Goal: Task Accomplishment & Management: Complete application form

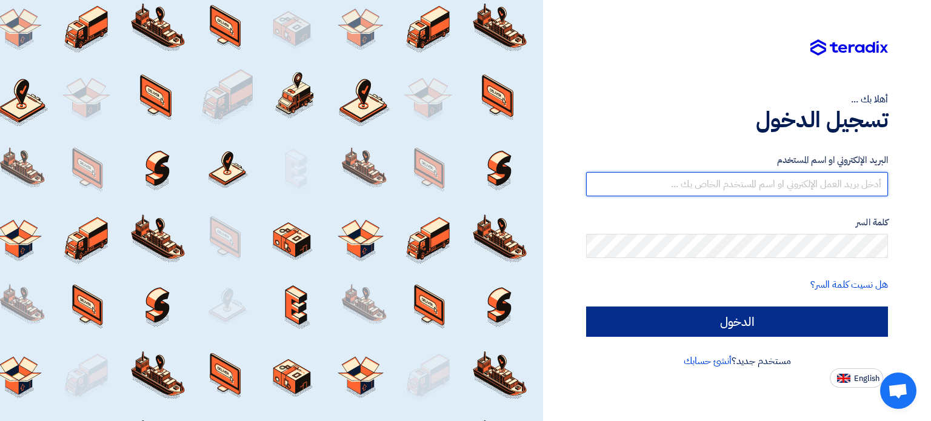
type input "[EMAIL_ADDRESS][DOMAIN_NAME]"
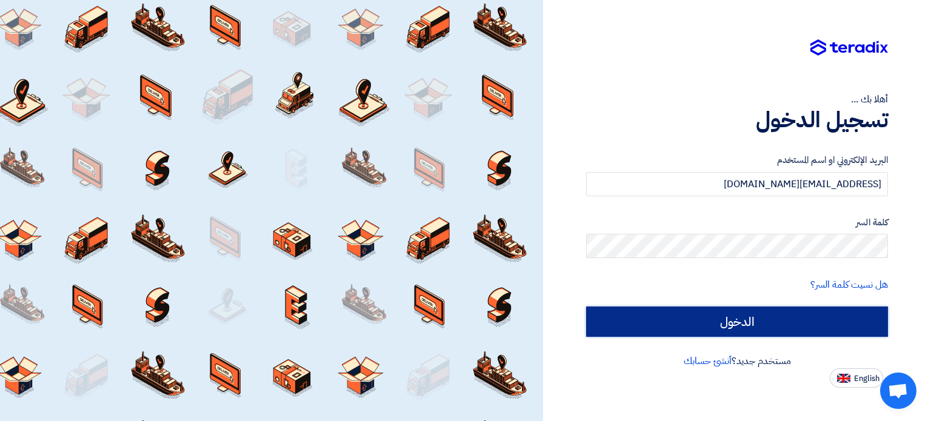
click at [773, 323] on input "الدخول" at bounding box center [737, 322] width 302 height 30
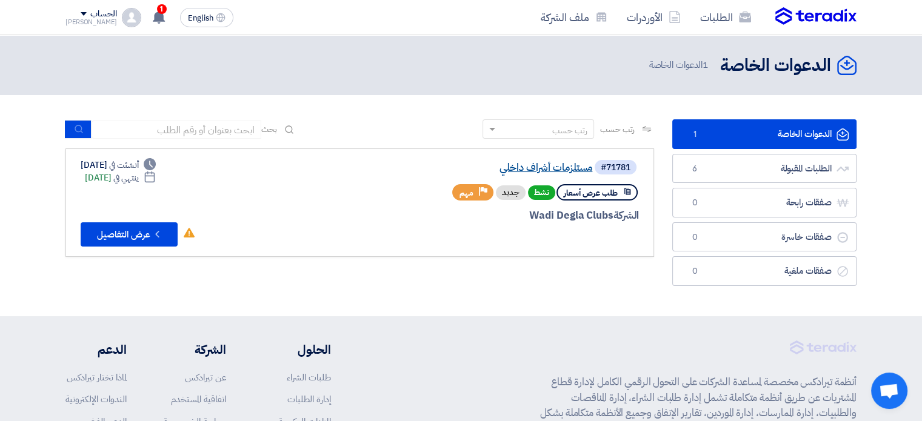
click at [523, 167] on link "مستلزمات أشراف داخلي" at bounding box center [471, 167] width 242 height 11
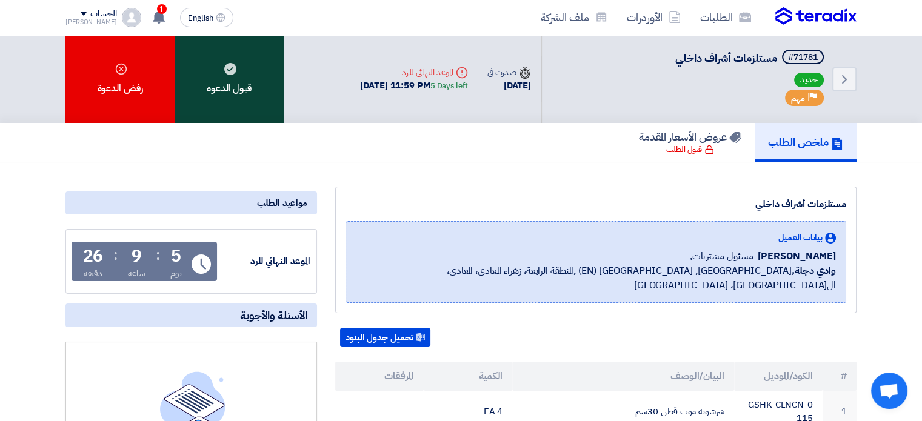
click at [206, 90] on div "قبول الدعوه" at bounding box center [229, 79] width 109 height 88
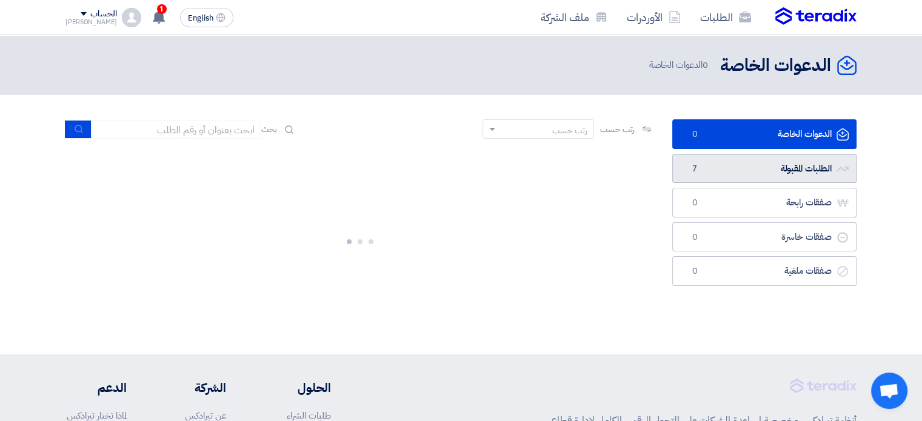
click at [702, 162] on link "الطلبات المقبولة الطلبات المقبولة 7" at bounding box center [764, 169] width 184 height 30
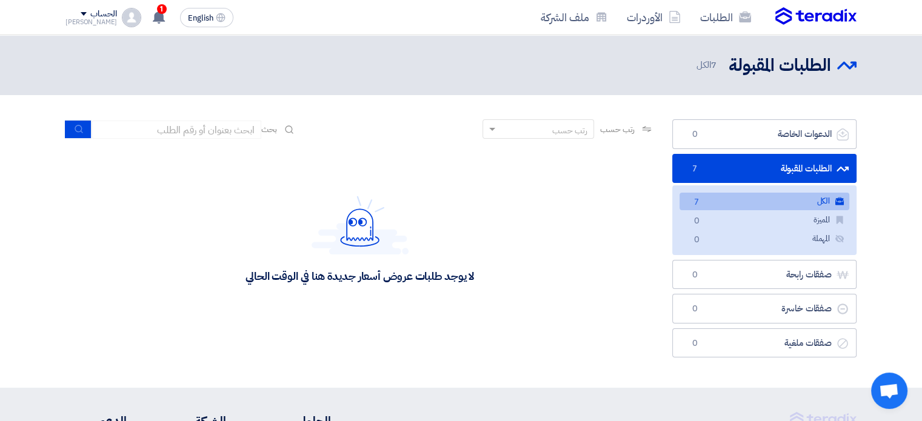
click at [705, 201] on link "الكل الكل 7" at bounding box center [764, 202] width 170 height 18
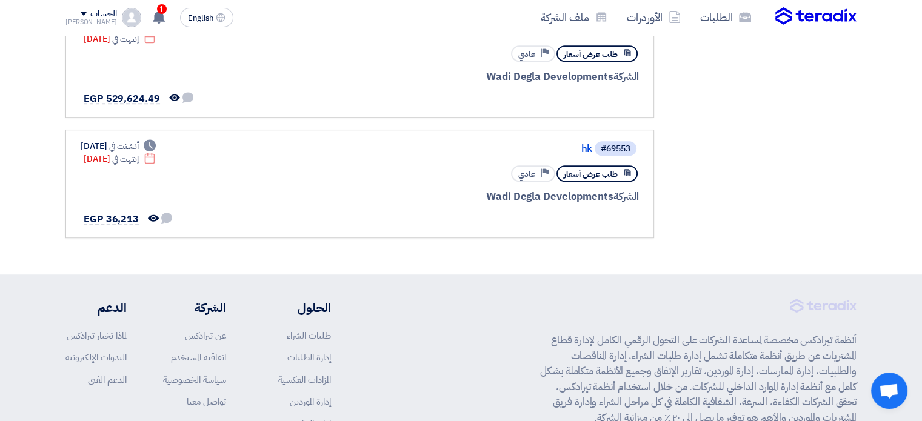
scroll to position [743, 0]
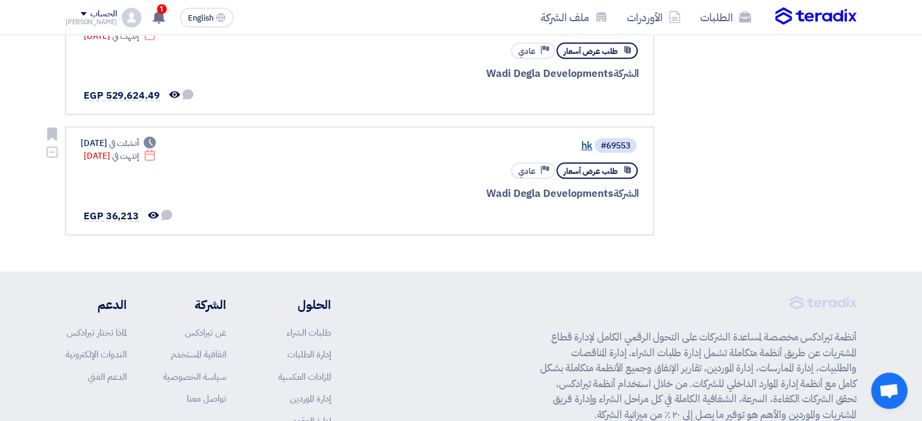
click at [583, 141] on link "hk" at bounding box center [471, 146] width 242 height 11
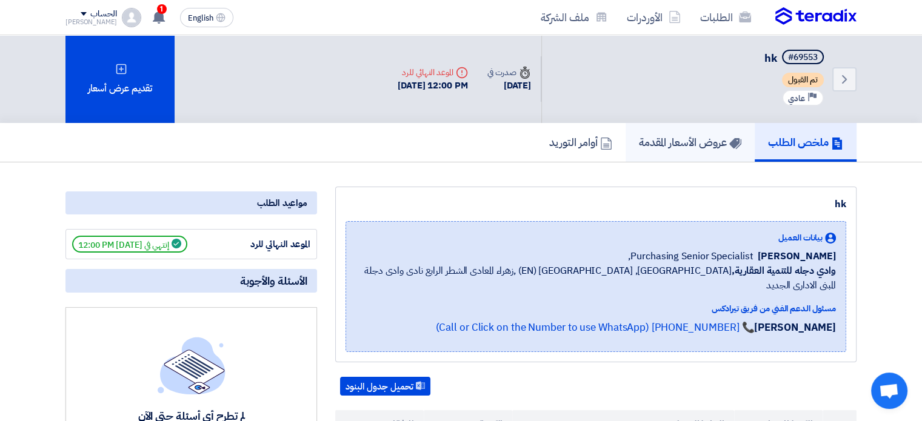
click at [676, 140] on h5 "عروض الأسعار المقدمة" at bounding box center [690, 142] width 102 height 14
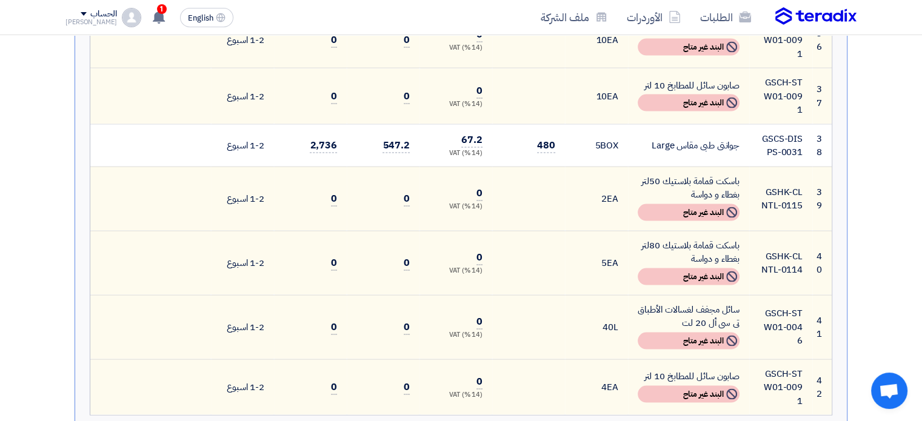
scroll to position [2543, 0]
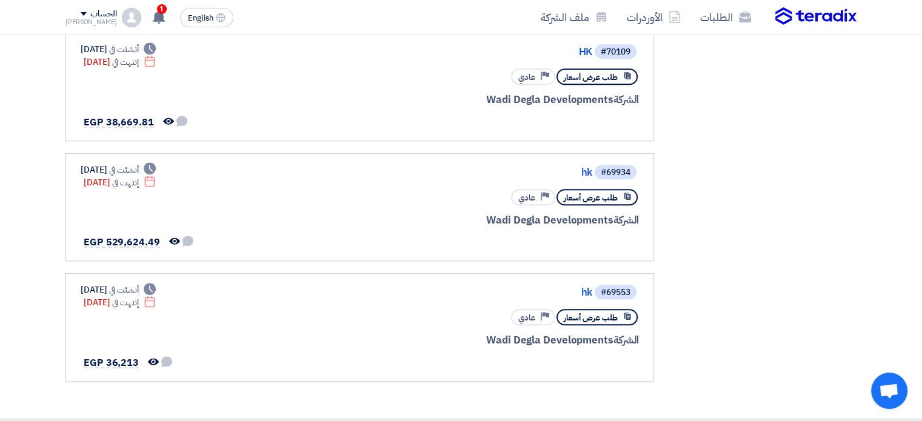
scroll to position [596, 0]
click at [580, 168] on link "hk" at bounding box center [471, 173] width 242 height 11
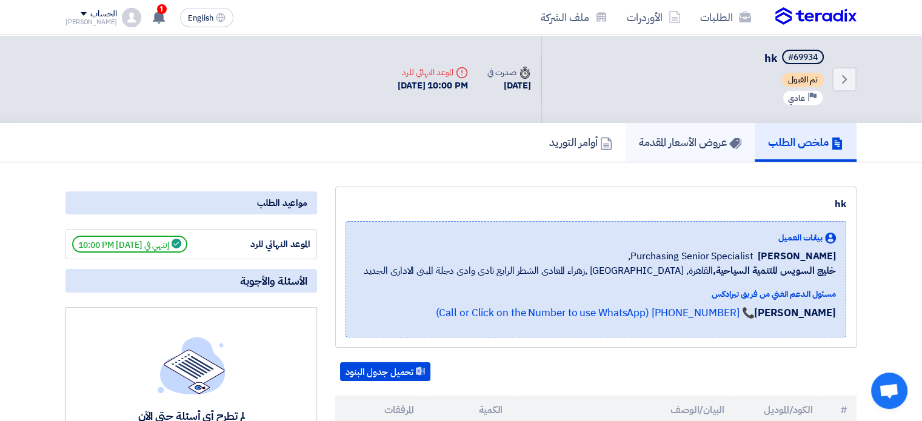
click at [709, 143] on h5 "عروض الأسعار المقدمة" at bounding box center [690, 142] width 102 height 14
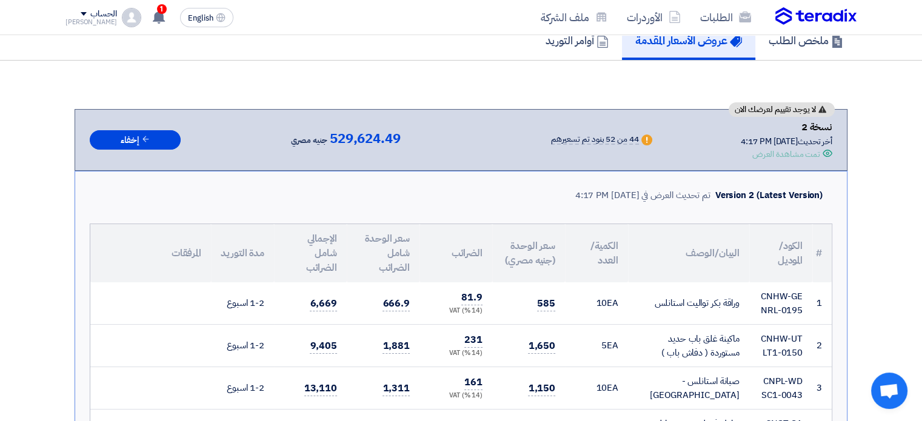
scroll to position [121, 0]
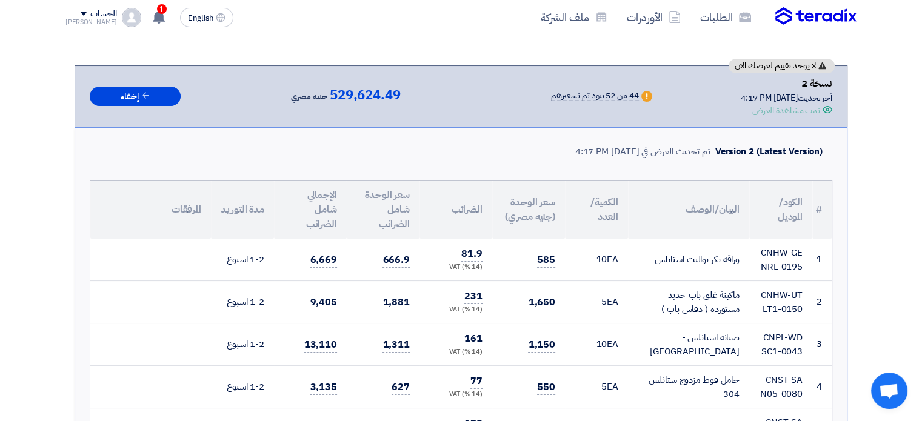
click at [708, 142] on div "Version 2 (Latest Version) تم تحديث العرض في [DATE] 4:17 PM" at bounding box center [701, 151] width 252 height 19
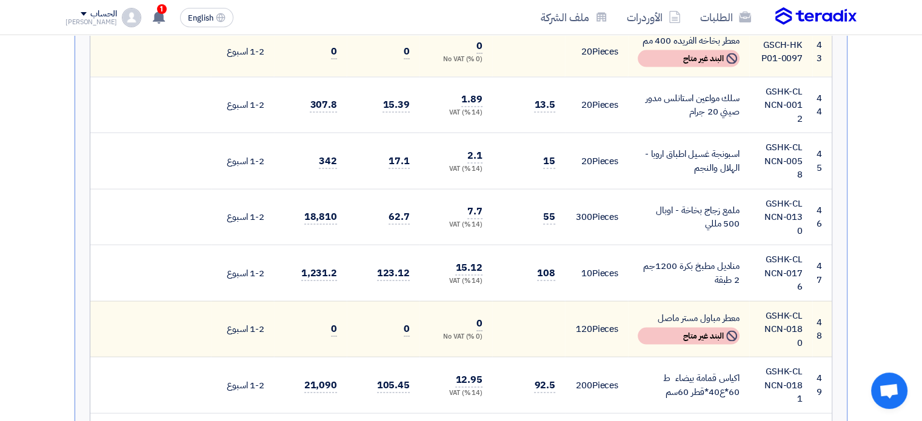
scroll to position [2496, 0]
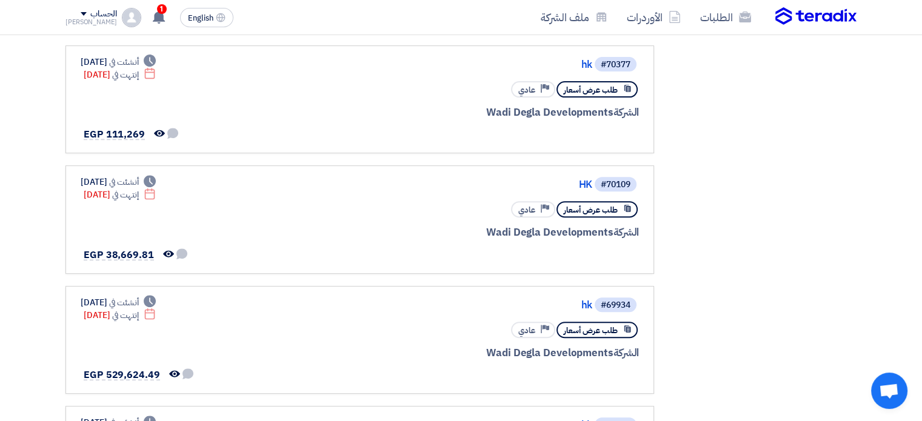
scroll to position [455, 0]
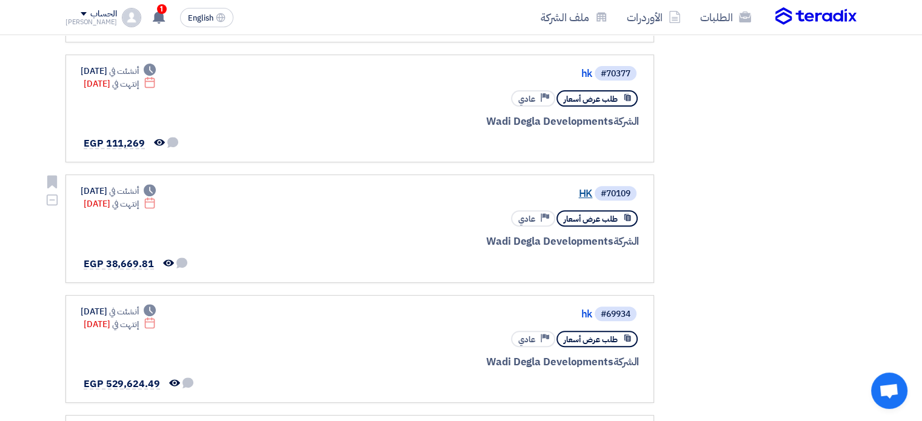
click at [582, 190] on link "HK" at bounding box center [471, 193] width 242 height 11
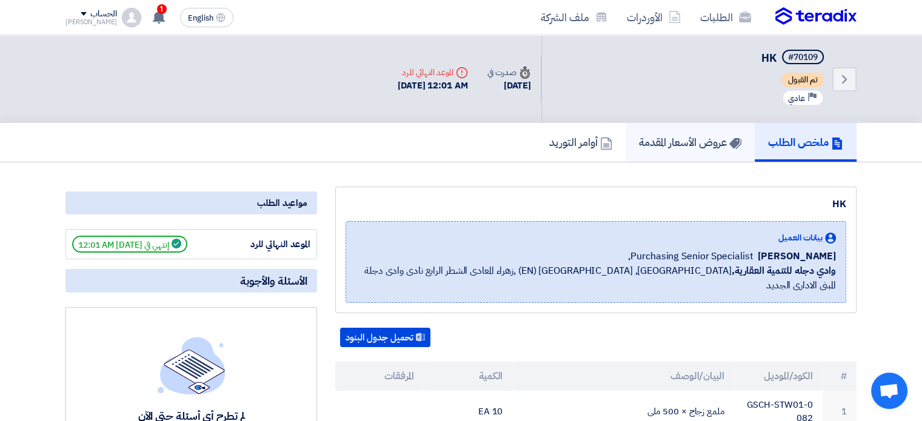
click at [664, 141] on h5 "عروض الأسعار المقدمة" at bounding box center [690, 142] width 102 height 14
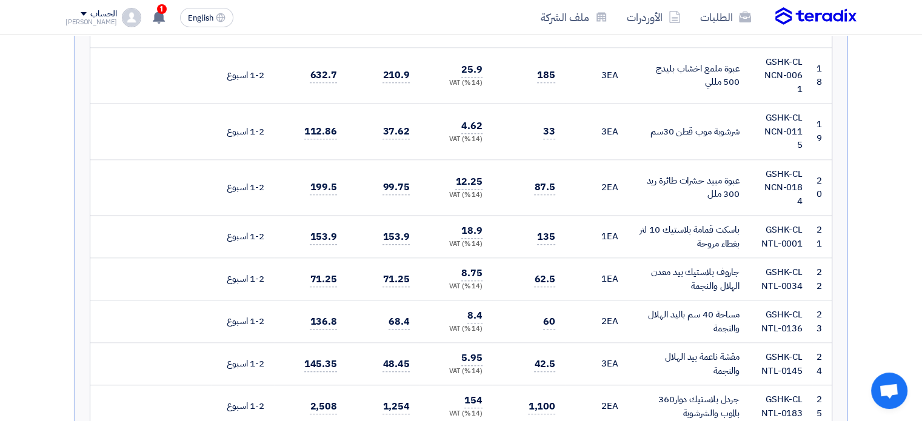
scroll to position [1309, 0]
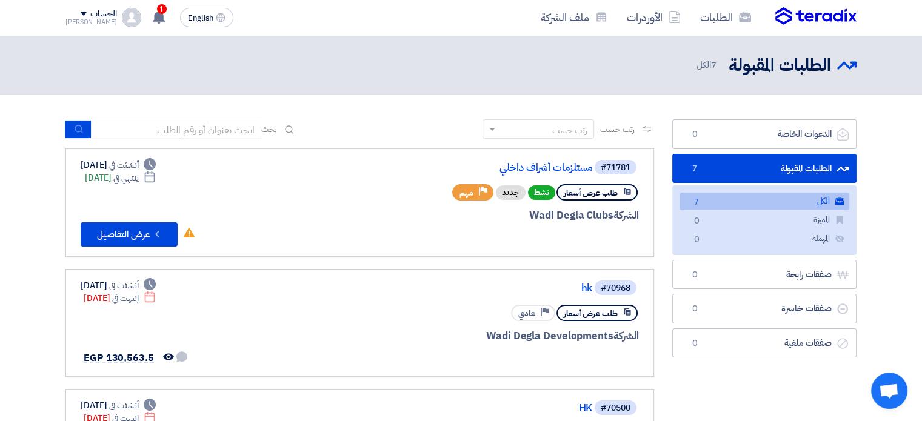
click at [786, 204] on link "الكل الكل 7" at bounding box center [764, 202] width 170 height 18
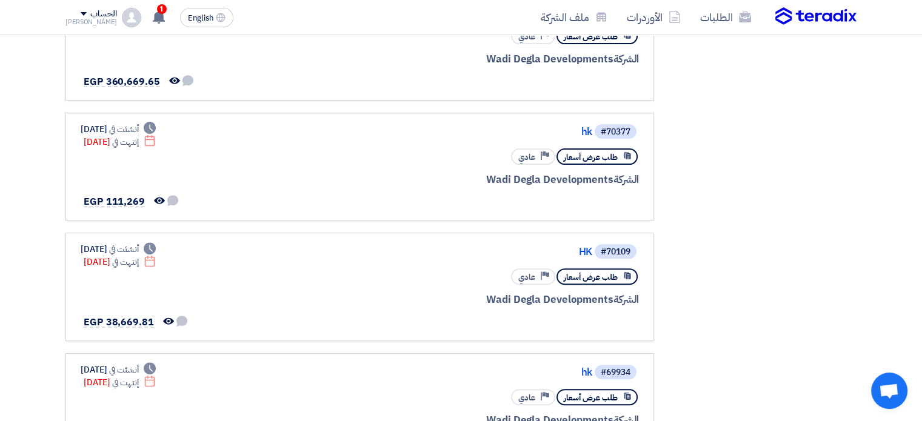
scroll to position [394, 0]
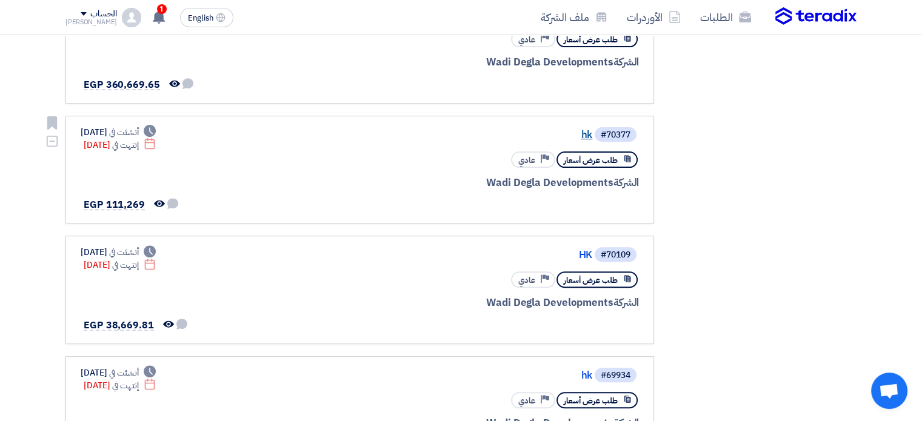
click at [586, 133] on link "hk" at bounding box center [471, 135] width 242 height 11
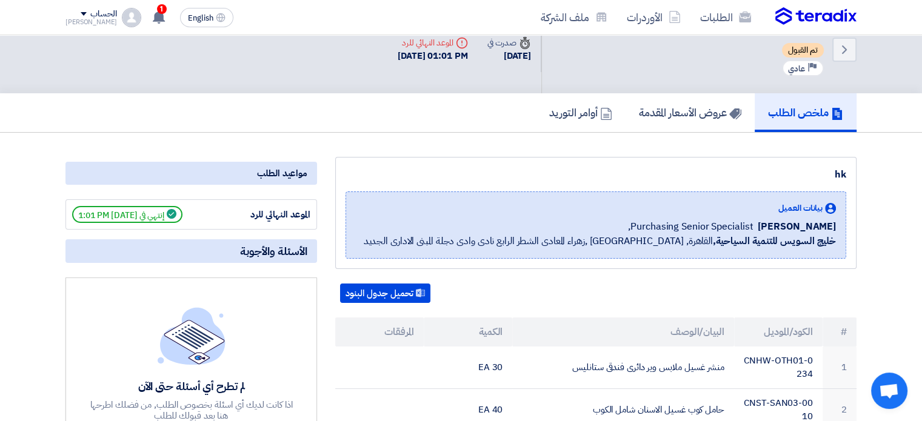
scroll to position [26, 0]
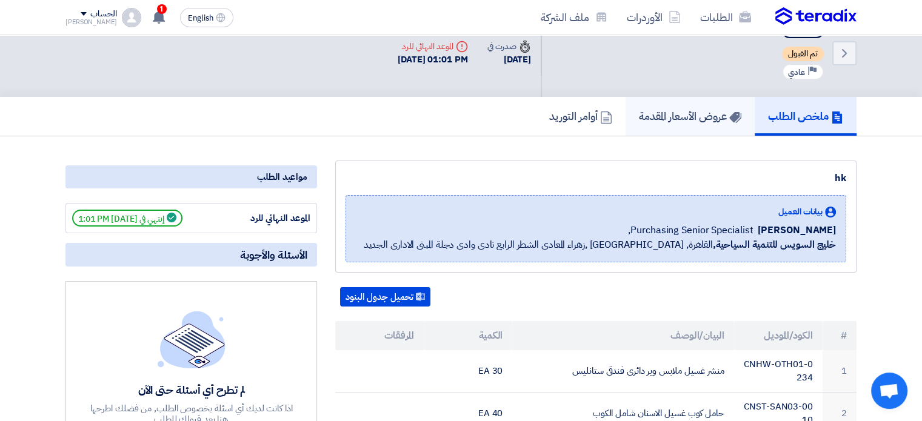
click at [688, 115] on h5 "عروض الأسعار المقدمة" at bounding box center [690, 116] width 102 height 14
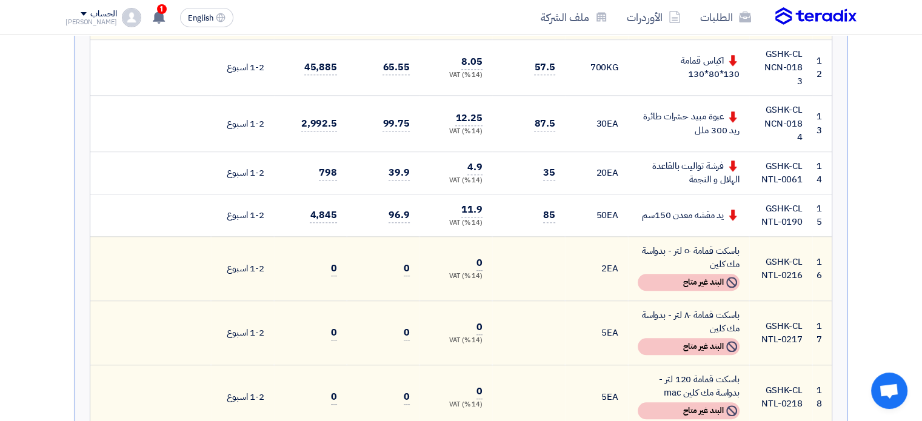
scroll to position [947, 0]
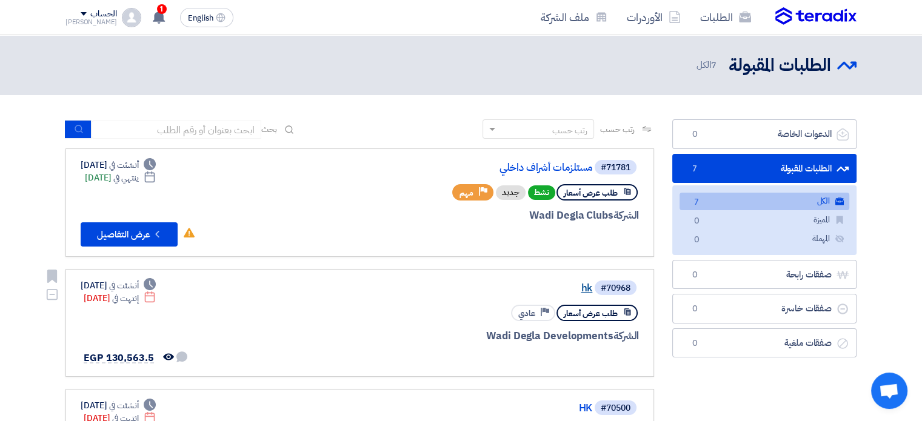
click at [581, 283] on link "hk" at bounding box center [471, 288] width 242 height 11
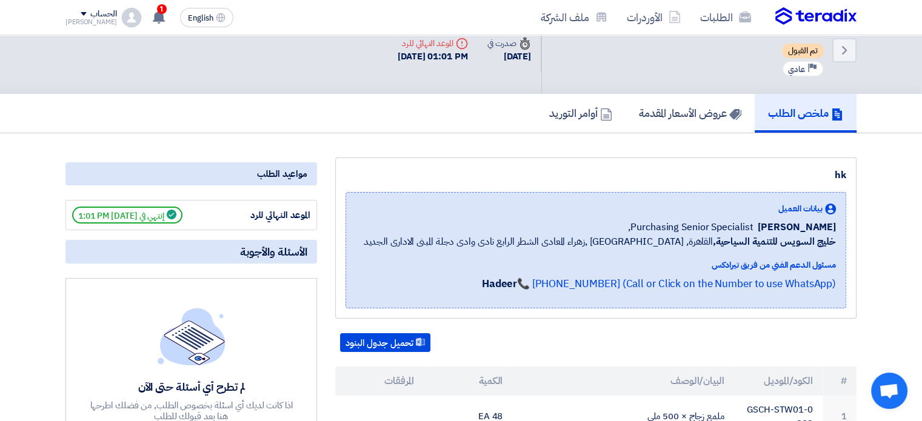
scroll to position [16, 0]
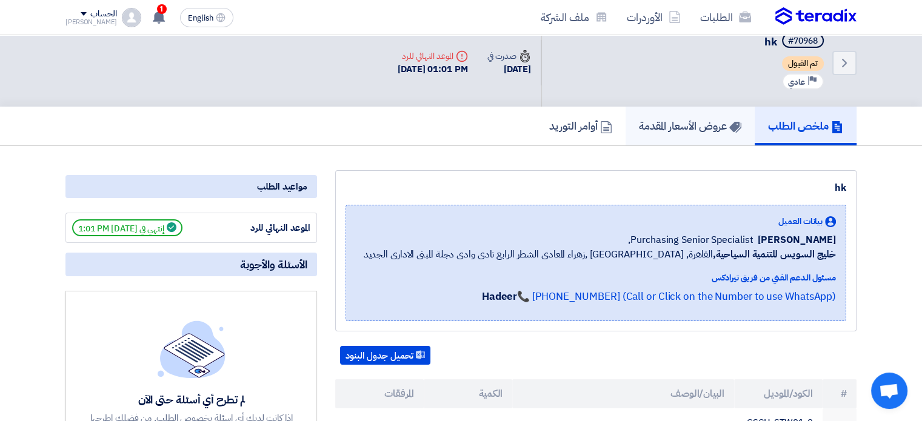
click at [690, 123] on h5 "عروض الأسعار المقدمة" at bounding box center [690, 126] width 102 height 14
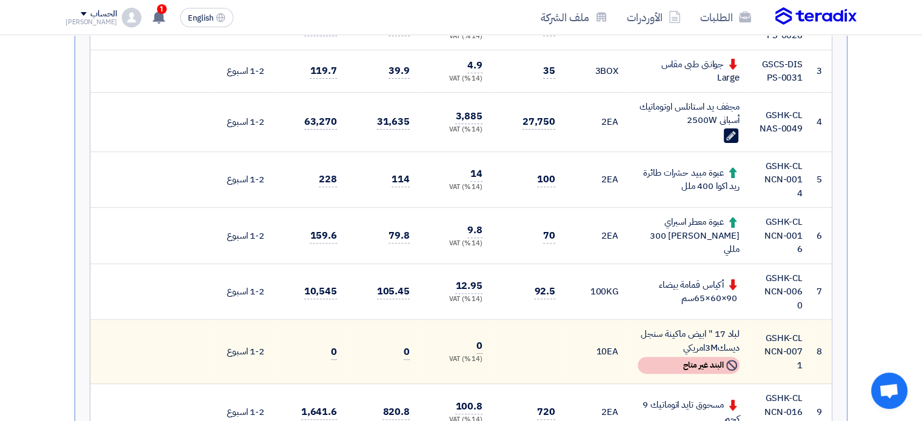
scroll to position [477, 0]
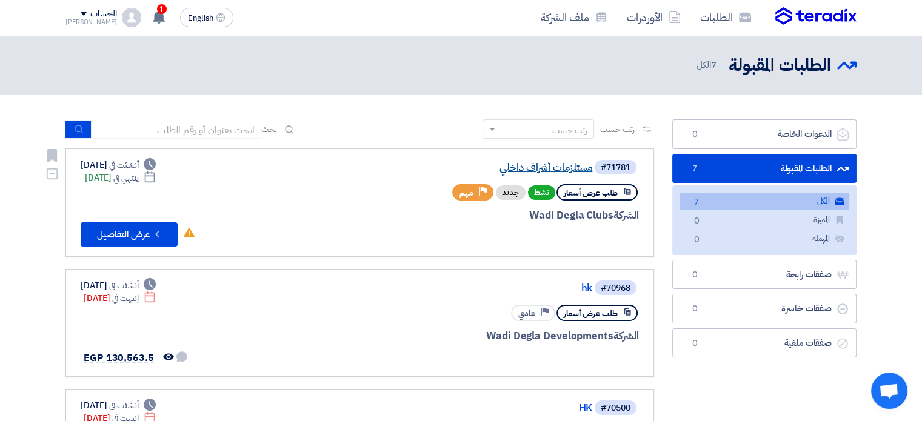
click at [520, 165] on link "مستلزمات أشراف داخلي" at bounding box center [471, 167] width 242 height 11
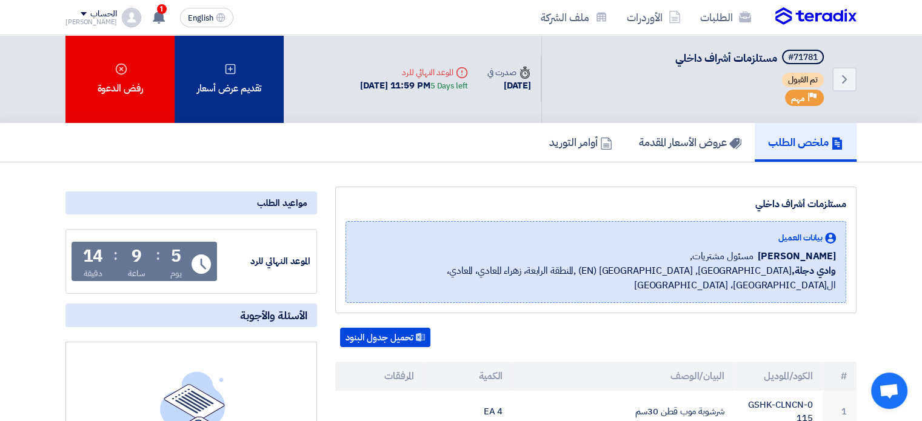
click at [258, 89] on div "تقديم عرض أسعار" at bounding box center [229, 79] width 109 height 88
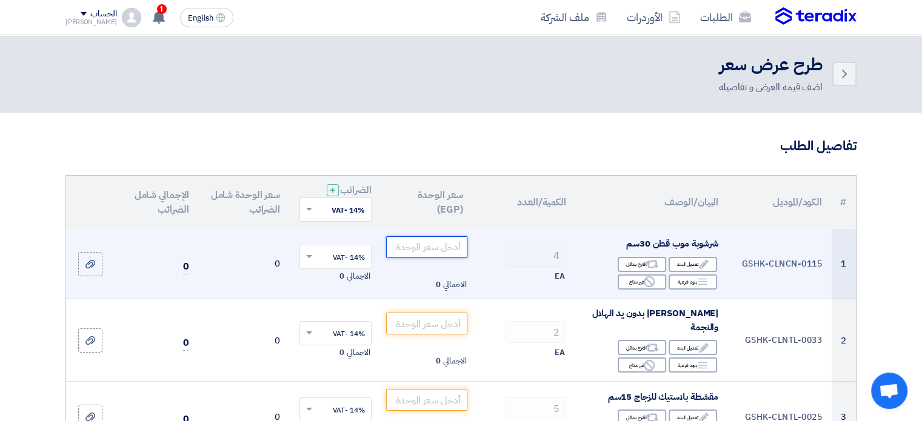
click at [451, 242] on input "number" at bounding box center [427, 247] width 82 height 22
type input "33"
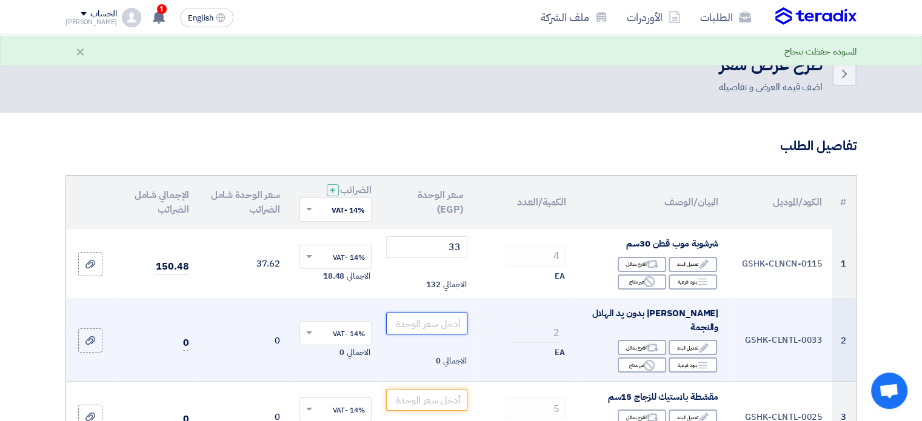
click at [446, 317] on input "number" at bounding box center [427, 324] width 82 height 22
type input "30"
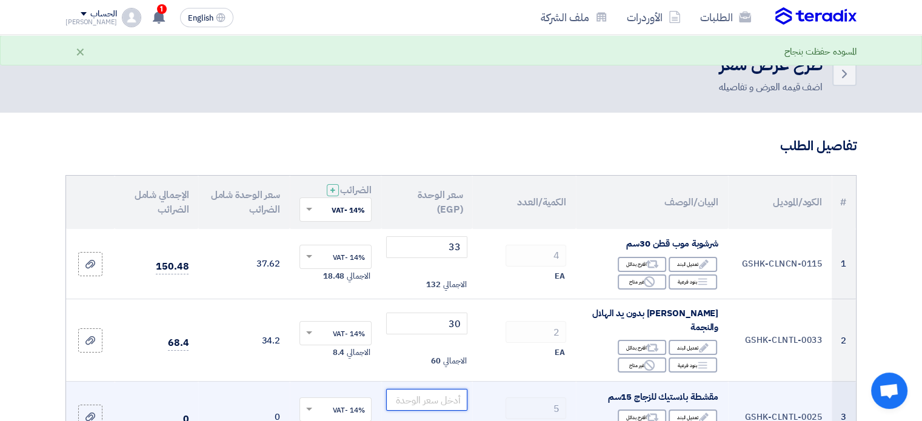
click at [429, 393] on input "number" at bounding box center [427, 400] width 82 height 22
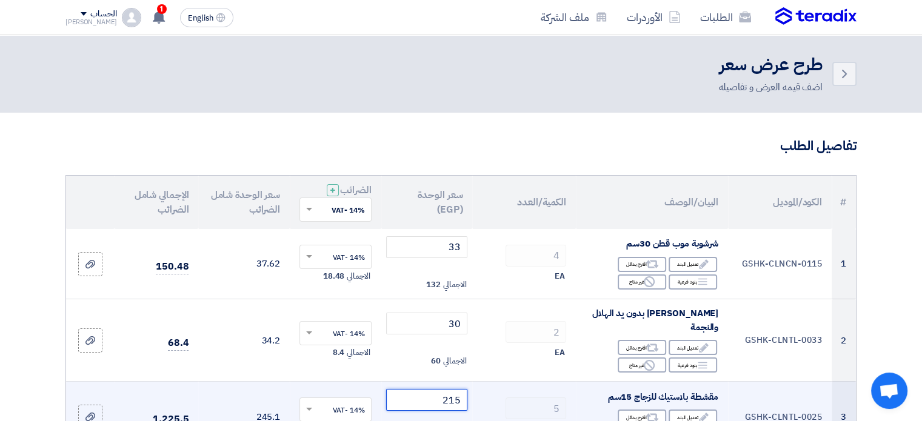
type input "215"
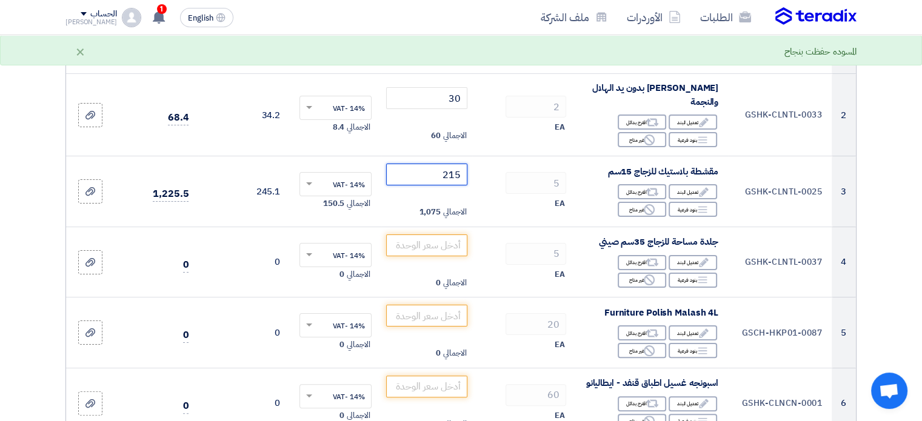
scroll to position [237, 0]
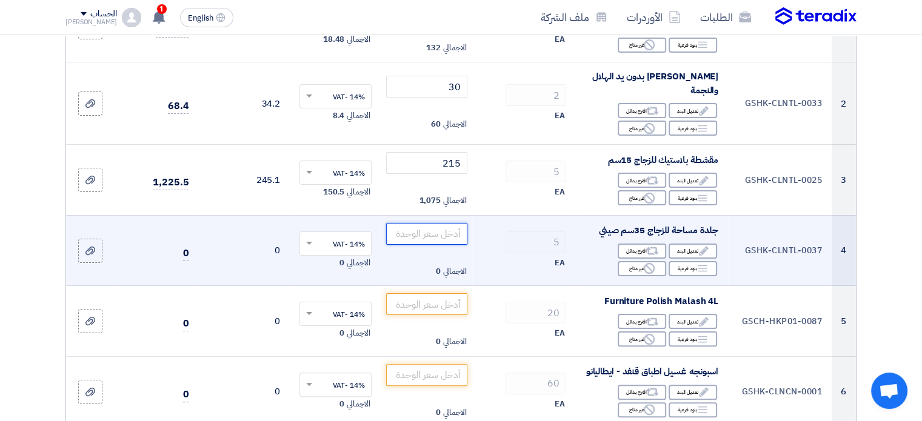
click at [456, 231] on input "number" at bounding box center [427, 234] width 82 height 22
type input "38.85"
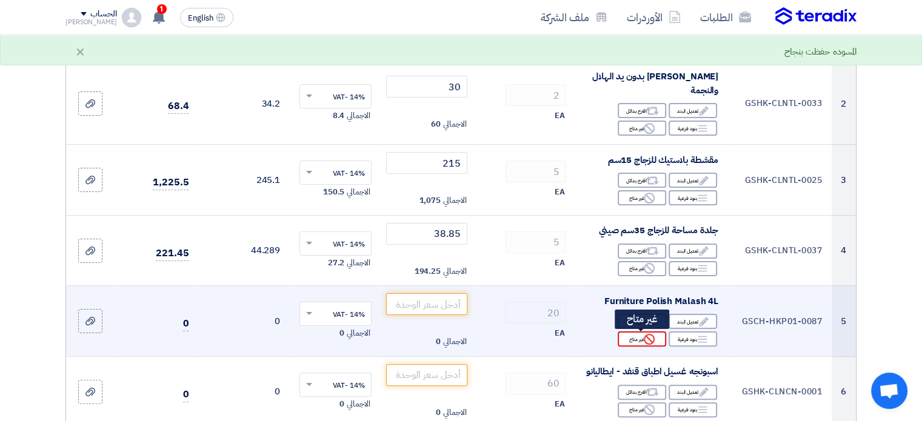
click at [642, 334] on div "Reject غير متاح" at bounding box center [641, 338] width 48 height 15
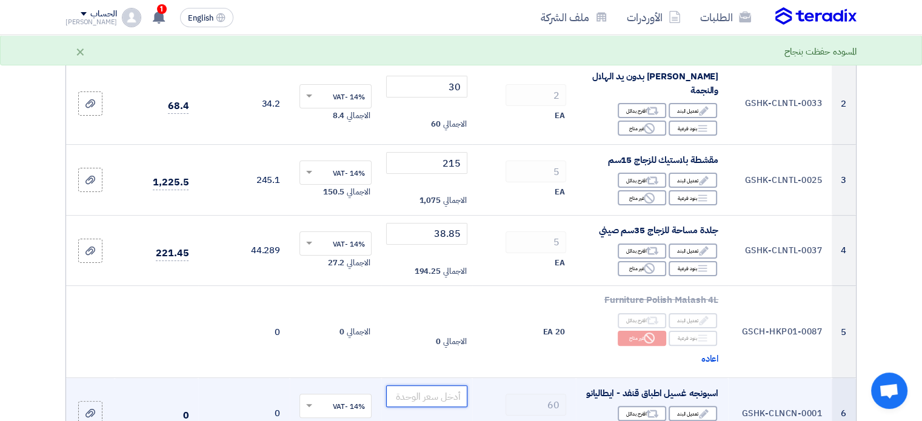
click at [434, 395] on input "number" at bounding box center [427, 396] width 82 height 22
type input "15"
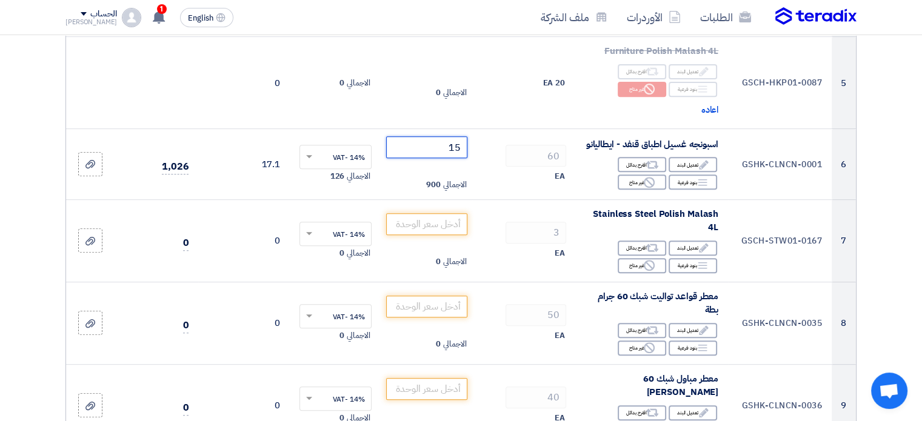
scroll to position [491, 0]
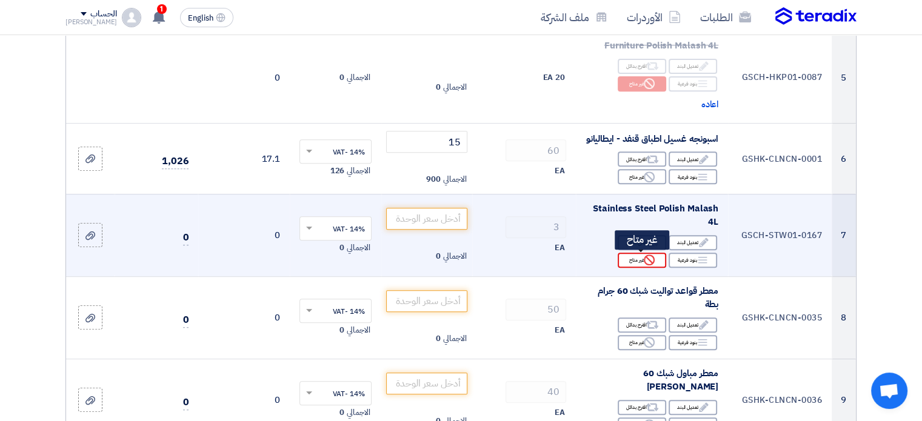
click at [645, 261] on use at bounding box center [648, 259] width 11 height 11
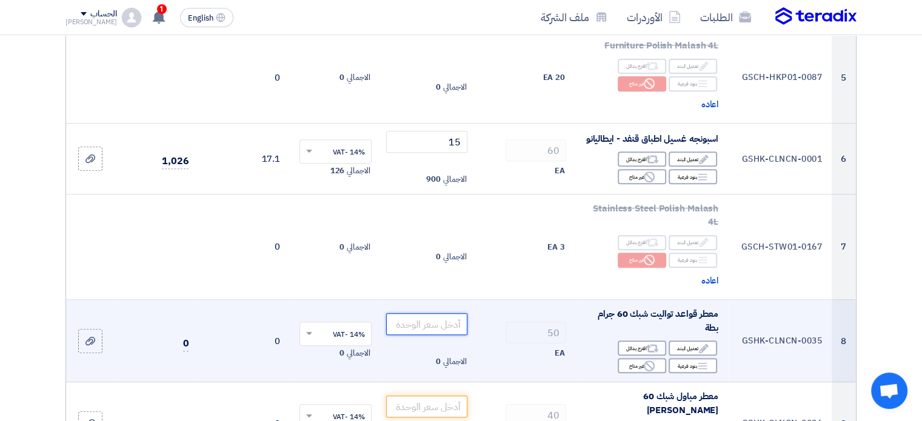
click at [439, 316] on input "number" at bounding box center [427, 324] width 82 height 22
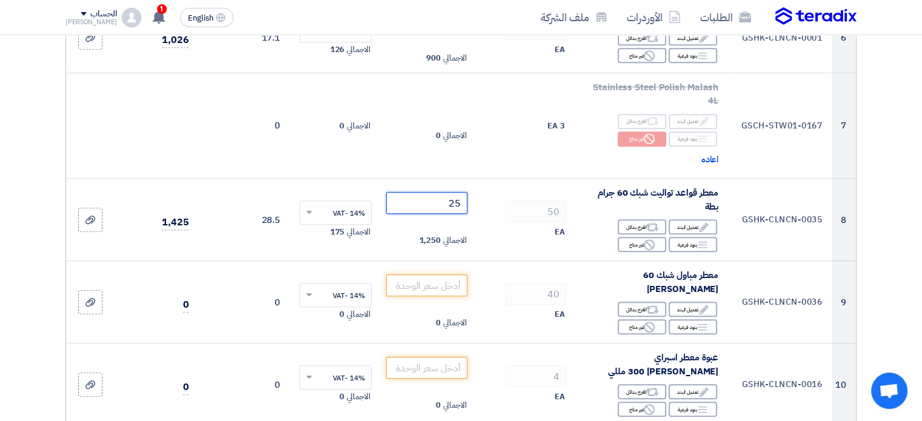
scroll to position [637, 0]
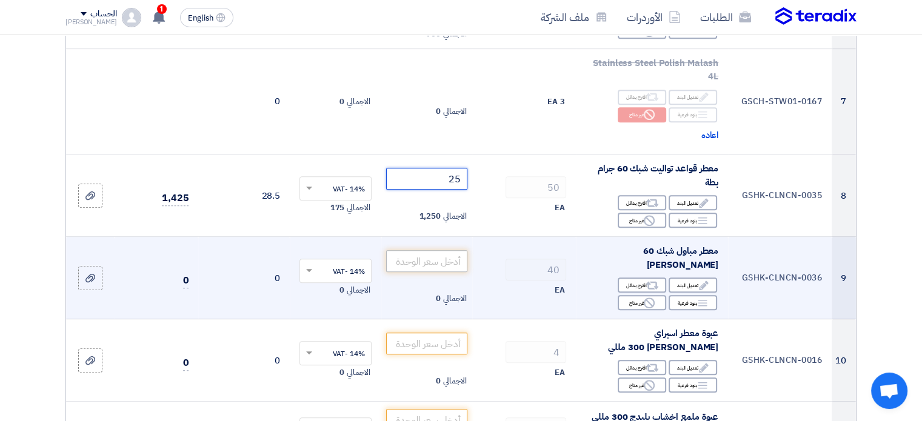
type input "25"
click at [453, 256] on input "number" at bounding box center [427, 261] width 82 height 22
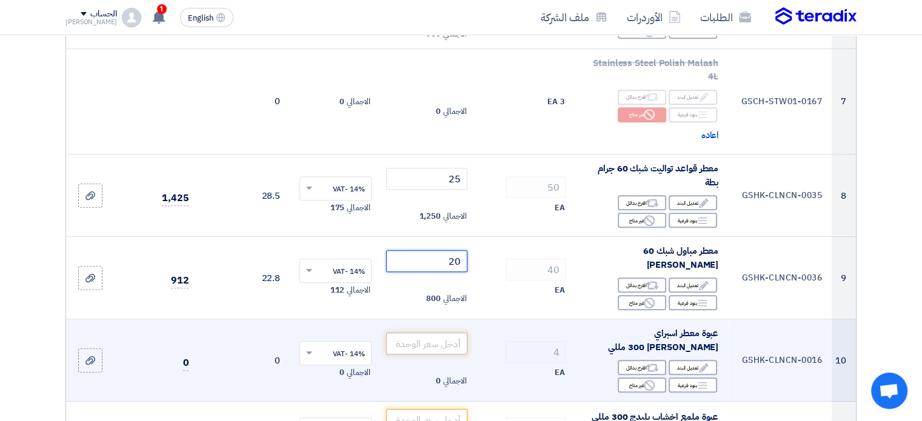
type input "20"
click at [431, 333] on input "number" at bounding box center [427, 344] width 82 height 22
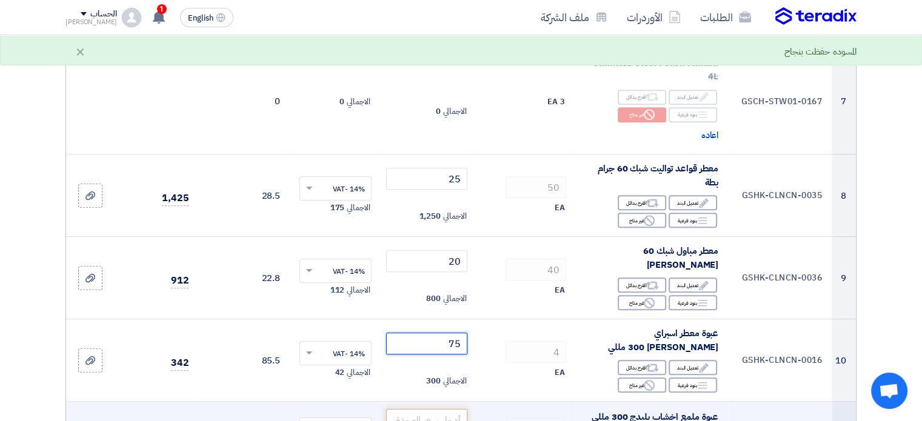
type input "75"
click at [437, 409] on input "number" at bounding box center [427, 420] width 82 height 22
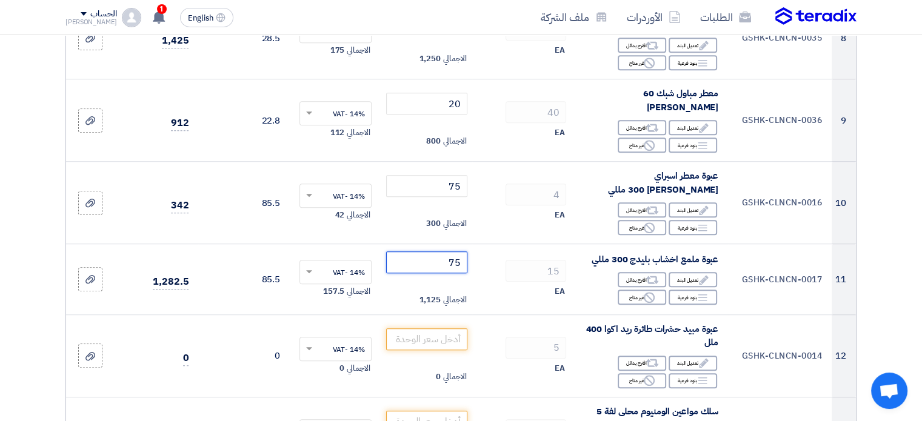
scroll to position [977, 0]
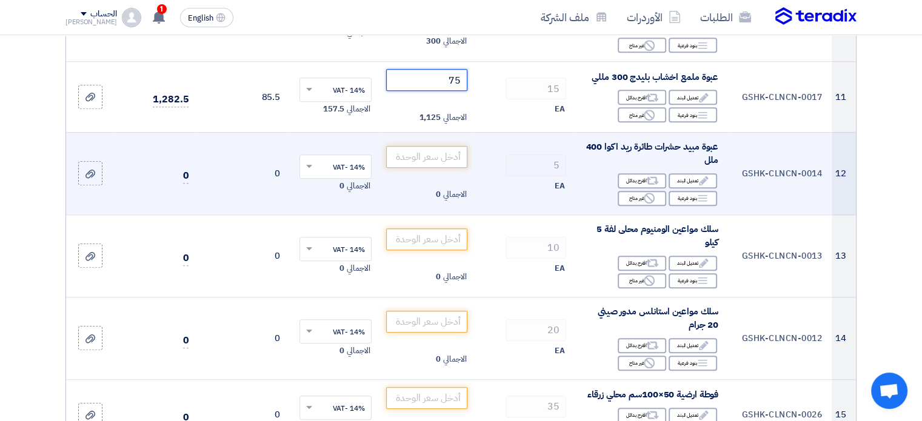
type input "75"
click at [432, 146] on input "number" at bounding box center [427, 157] width 82 height 22
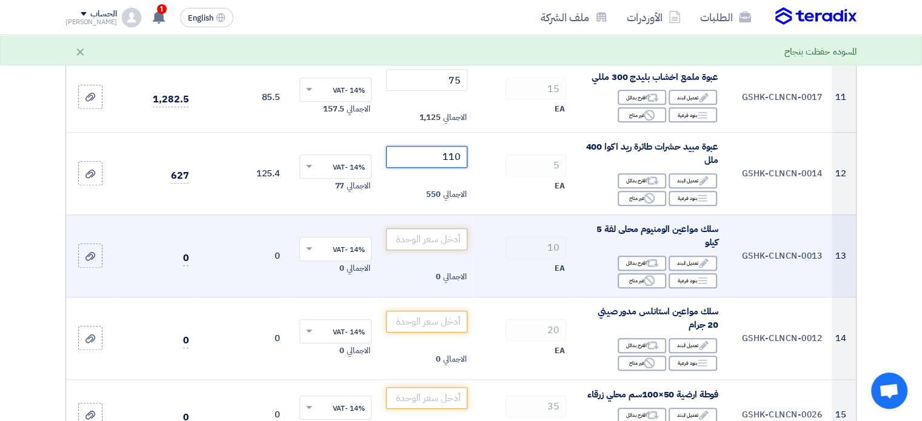
type input "110"
click at [420, 228] on input "number" at bounding box center [427, 239] width 82 height 22
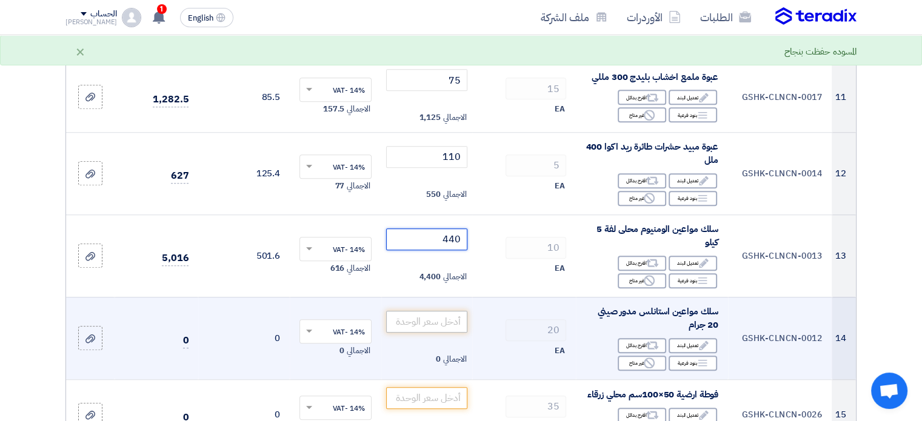
type input "440"
click at [425, 311] on input "number" at bounding box center [427, 322] width 82 height 22
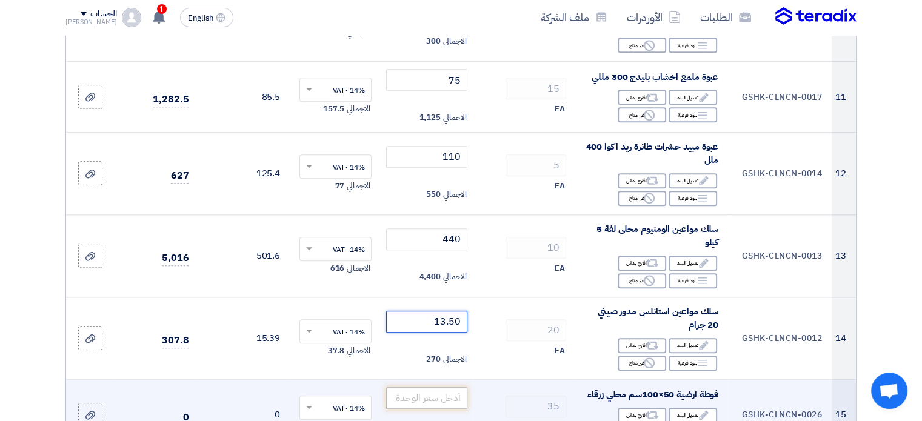
type input "13.50"
click at [408, 387] on input "number" at bounding box center [427, 398] width 82 height 22
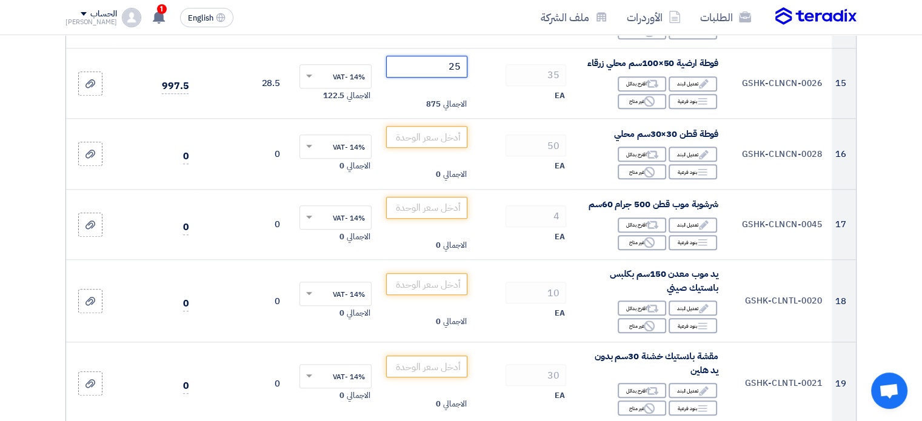
scroll to position [1332, 0]
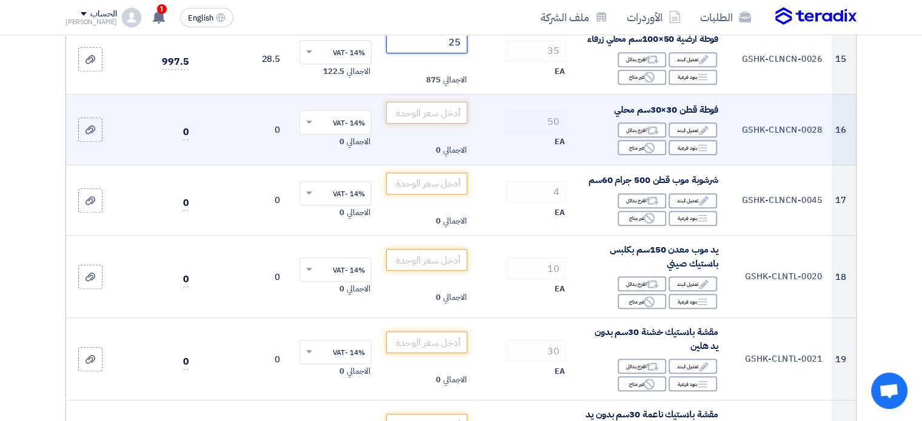
type input "25"
click at [457, 102] on input "number" at bounding box center [427, 113] width 82 height 22
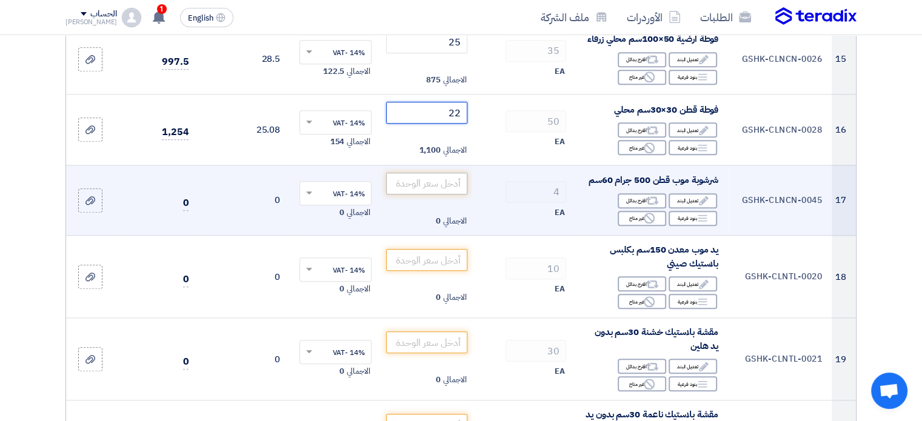
type input "22"
click at [436, 173] on input "number" at bounding box center [427, 184] width 82 height 22
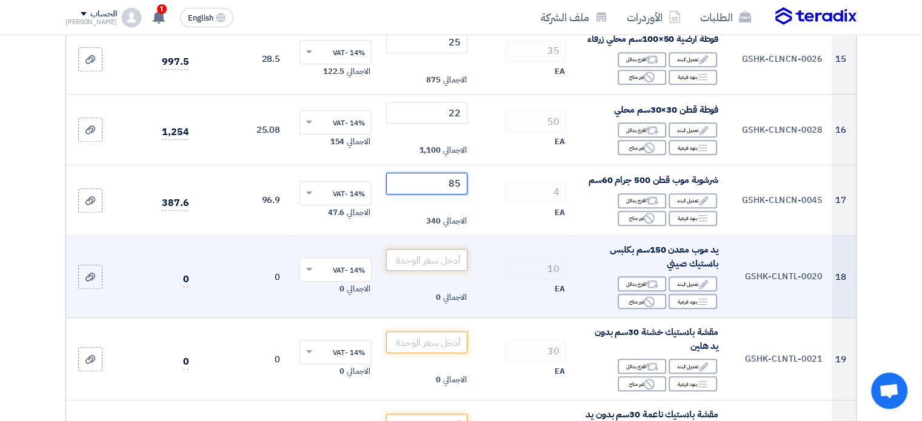
type input "85"
click at [445, 249] on input "number" at bounding box center [427, 260] width 82 height 22
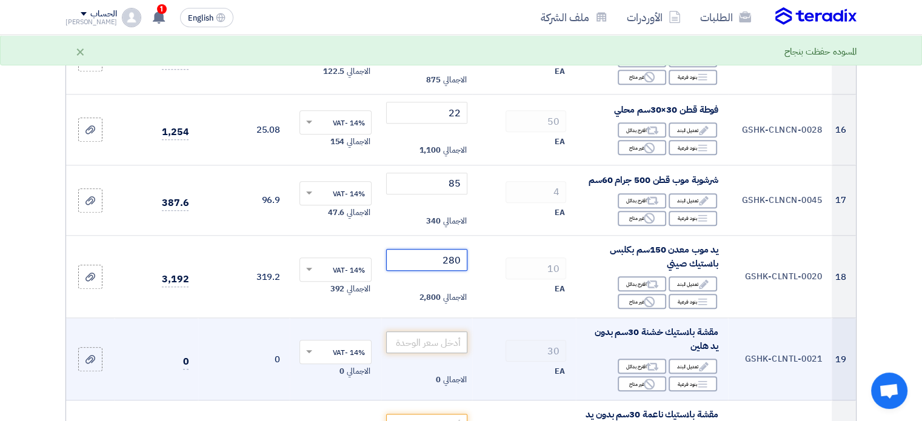
type input "280"
click at [429, 331] on input "number" at bounding box center [427, 342] width 82 height 22
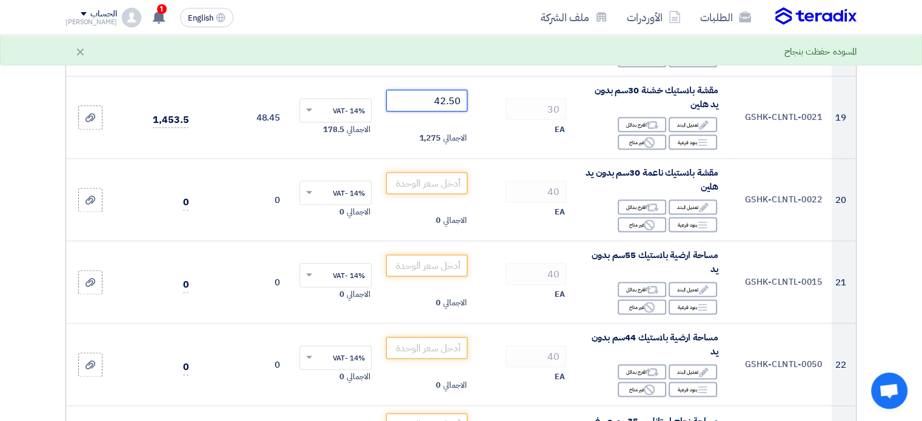
scroll to position [1575, 0]
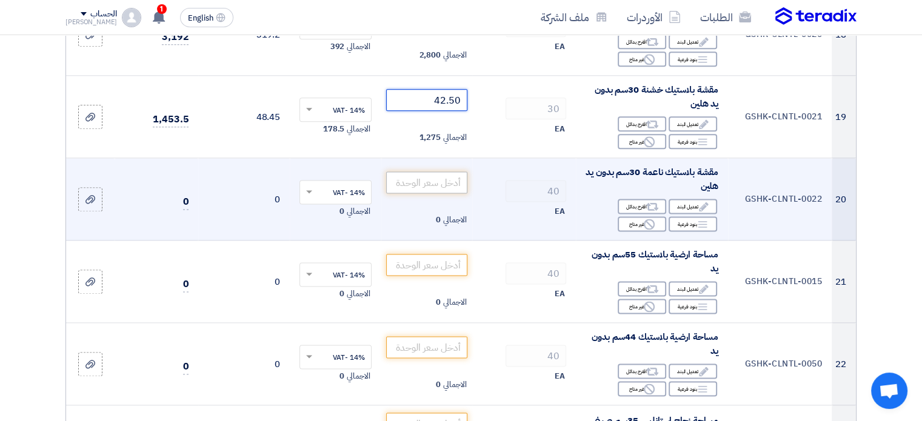
type input "42.50"
click at [432, 173] on input "number" at bounding box center [427, 182] width 82 height 22
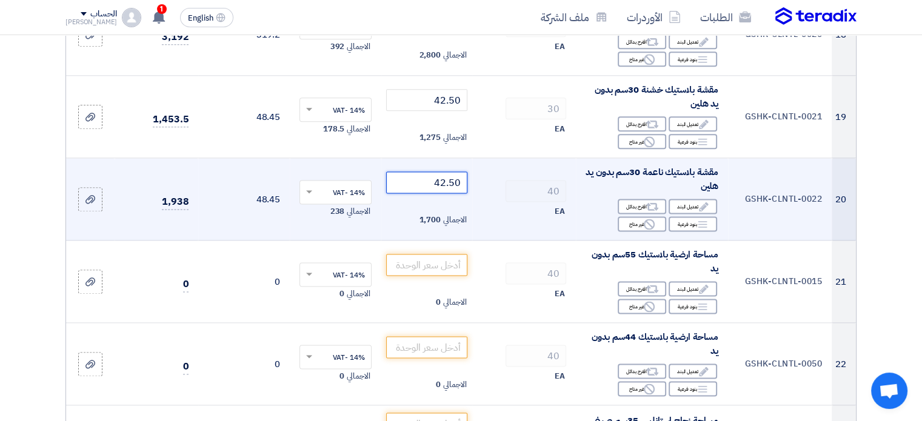
type input "42.50"
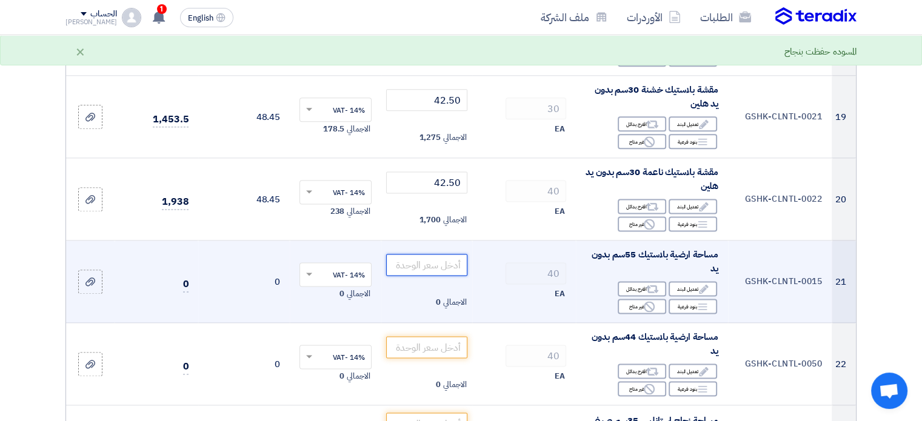
click at [431, 254] on input "number" at bounding box center [427, 265] width 82 height 22
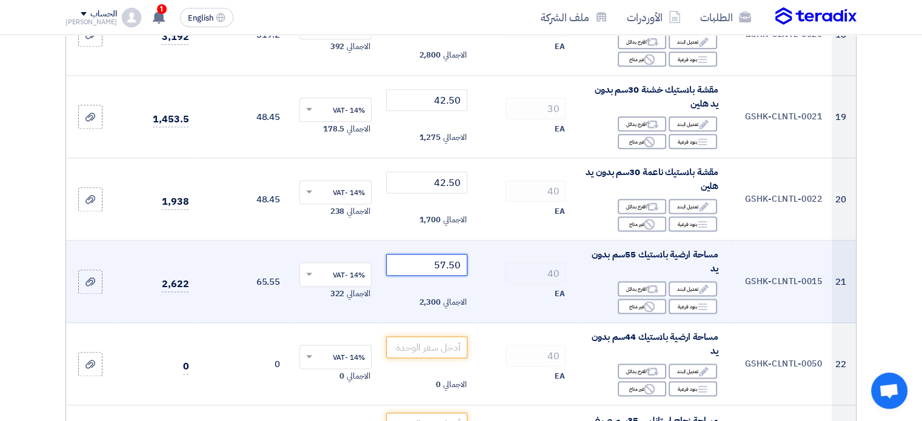
type input "57.50"
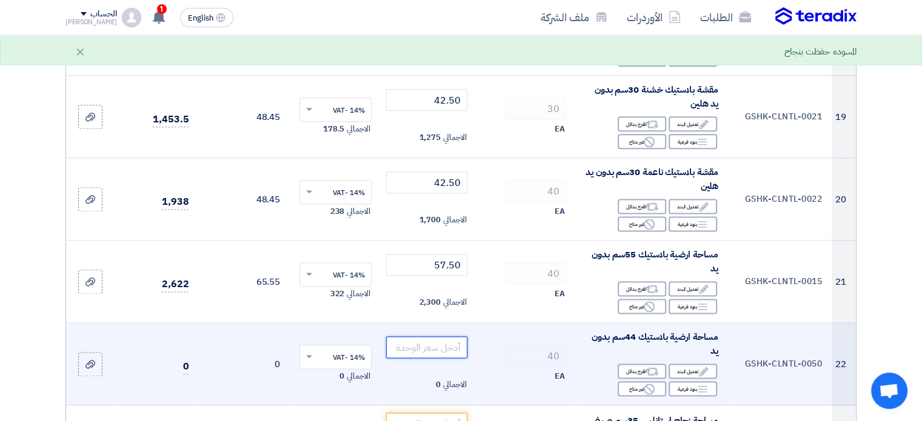
click at [420, 336] on input "number" at bounding box center [427, 347] width 82 height 22
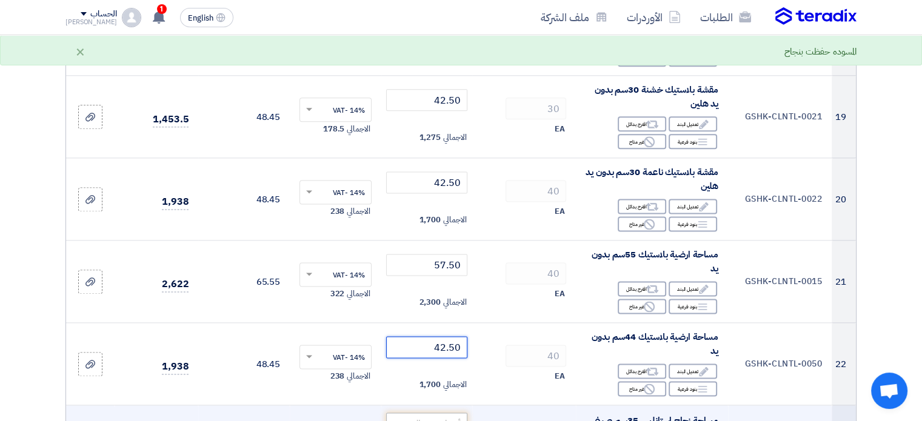
type input "42.50"
click at [441, 413] on input "number" at bounding box center [427, 424] width 82 height 22
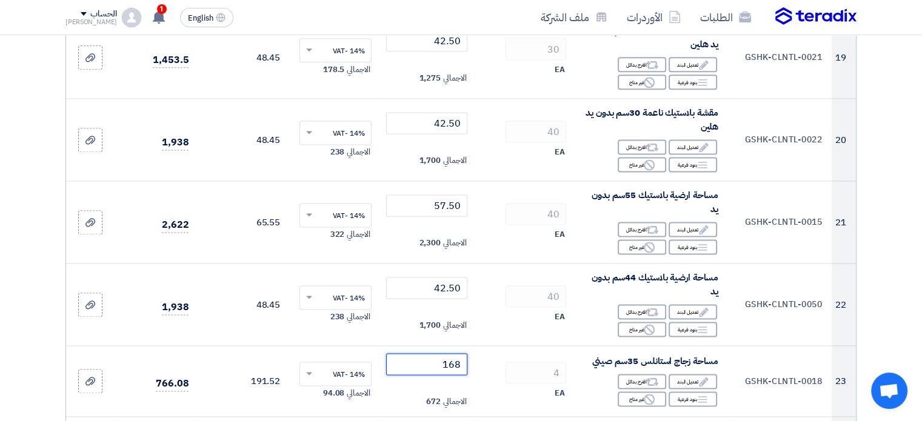
scroll to position [1647, 0]
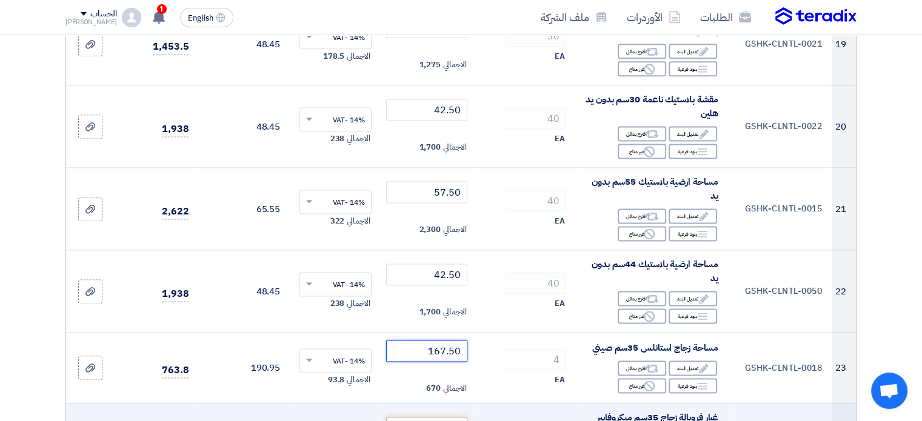
type input "167.50"
click at [437, 417] on input "number" at bounding box center [427, 428] width 82 height 22
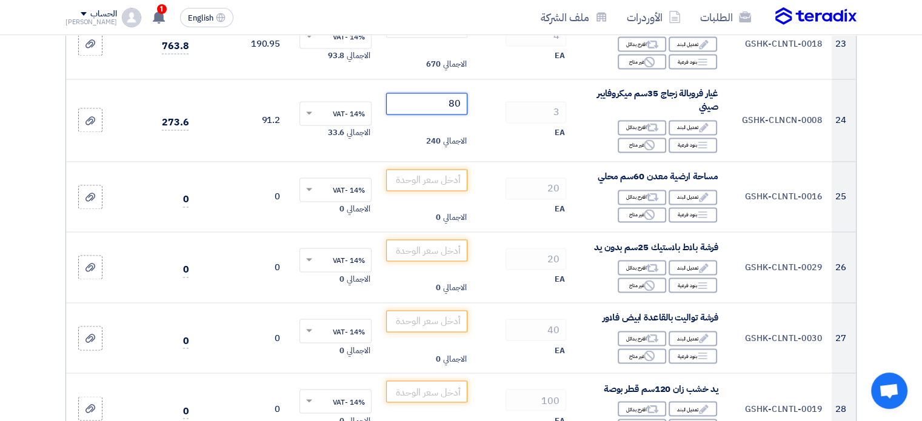
scroll to position [1987, 0]
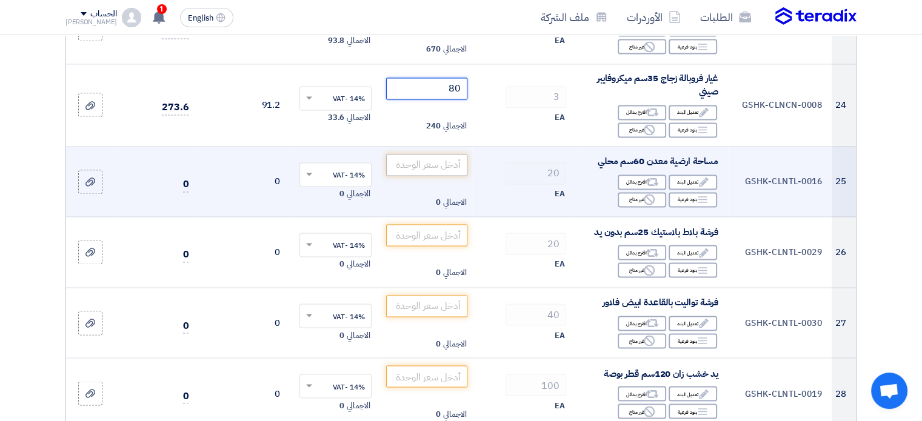
type input "80"
click at [445, 154] on input "number" at bounding box center [427, 165] width 82 height 22
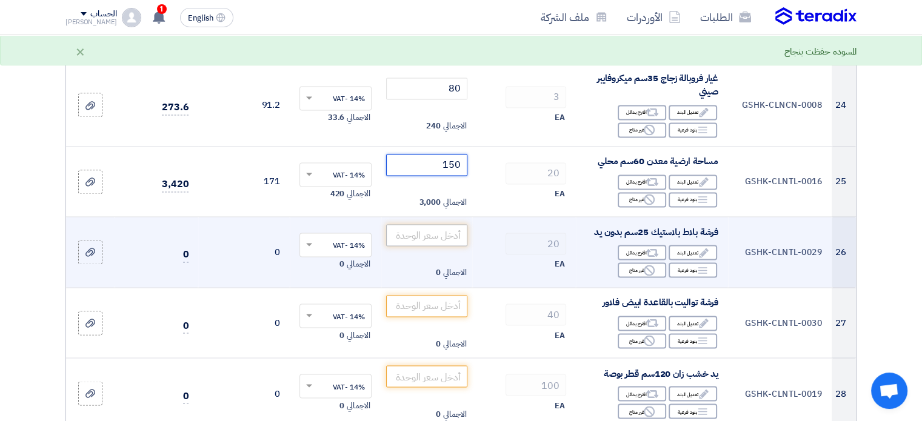
type input "150"
click at [430, 224] on input "number" at bounding box center [427, 235] width 82 height 22
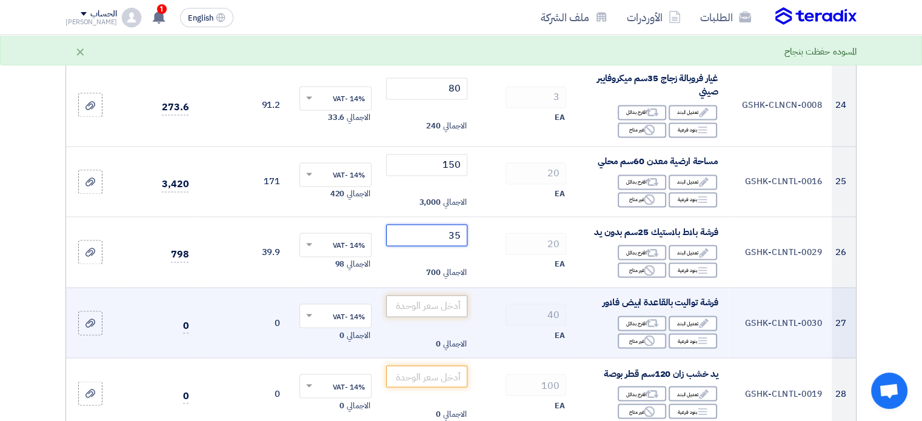
type input "35"
click at [419, 295] on input "number" at bounding box center [427, 306] width 82 height 22
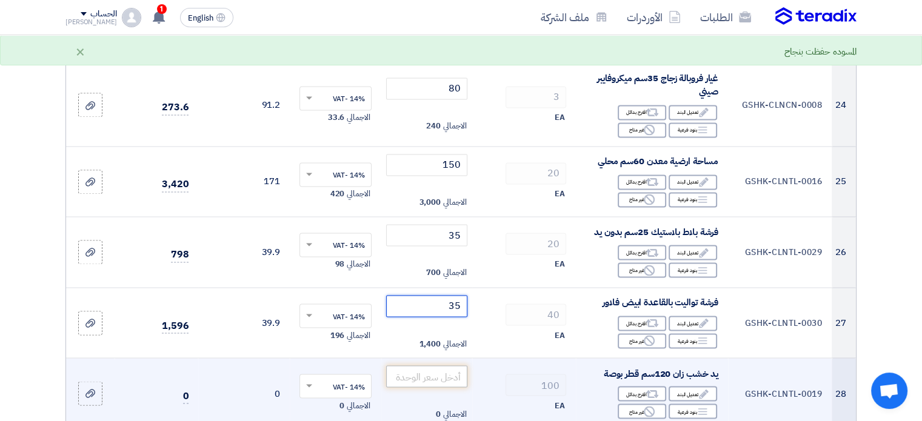
type input "35"
click at [434, 365] on input "number" at bounding box center [427, 376] width 82 height 22
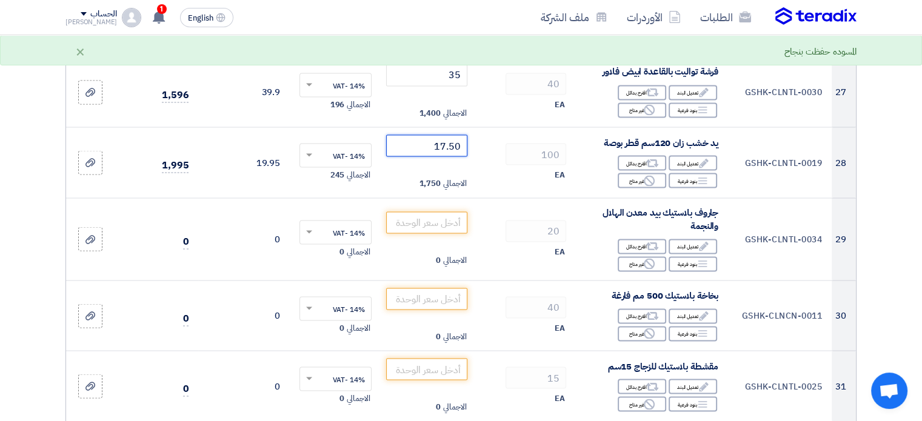
scroll to position [2229, 0]
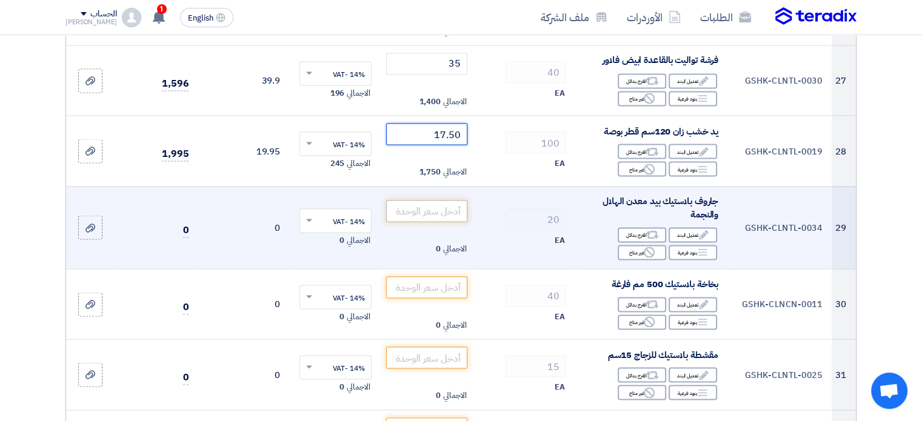
type input "17.50"
click at [442, 200] on input "number" at bounding box center [427, 211] width 82 height 22
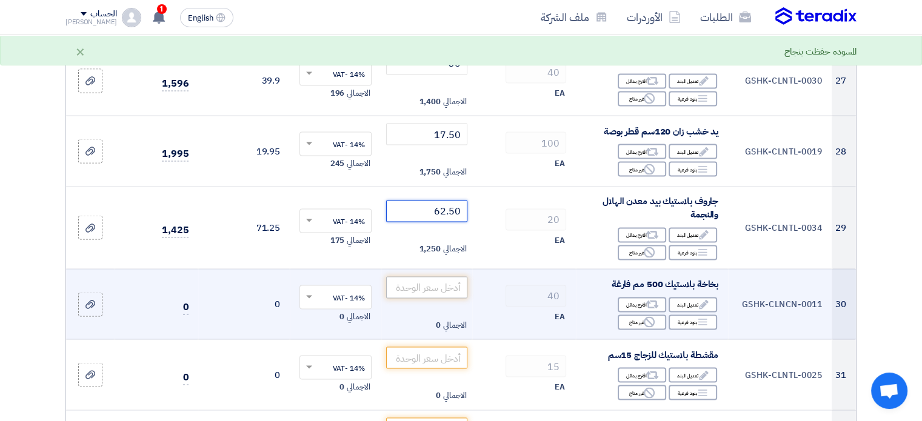
type input "62.50"
click at [430, 276] on input "number" at bounding box center [427, 287] width 82 height 22
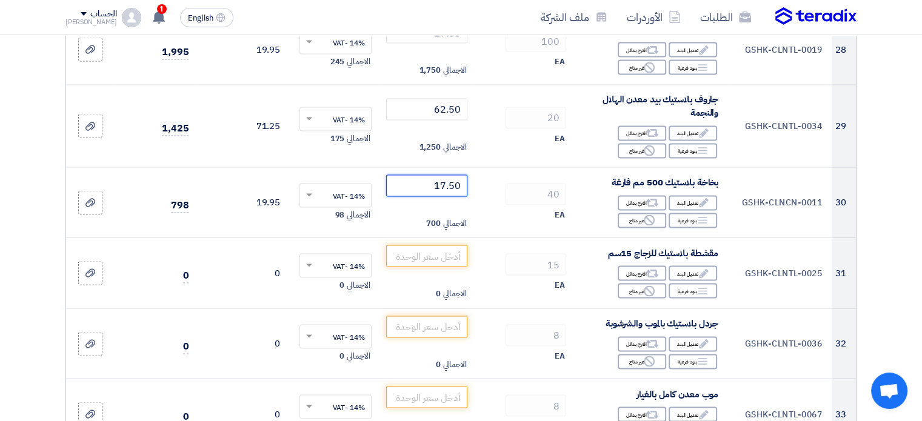
scroll to position [2358, 0]
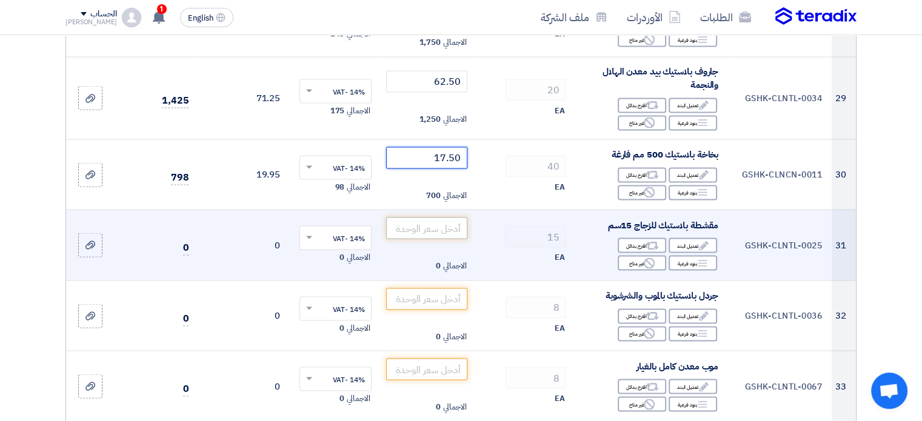
type input "17.50"
click at [442, 218] on input "number" at bounding box center [427, 229] width 82 height 22
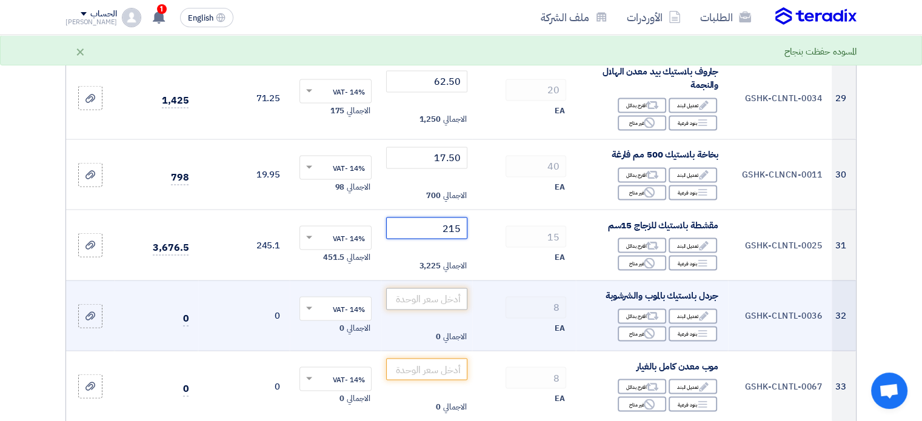
type input "215"
click at [437, 288] on input "number" at bounding box center [427, 299] width 82 height 22
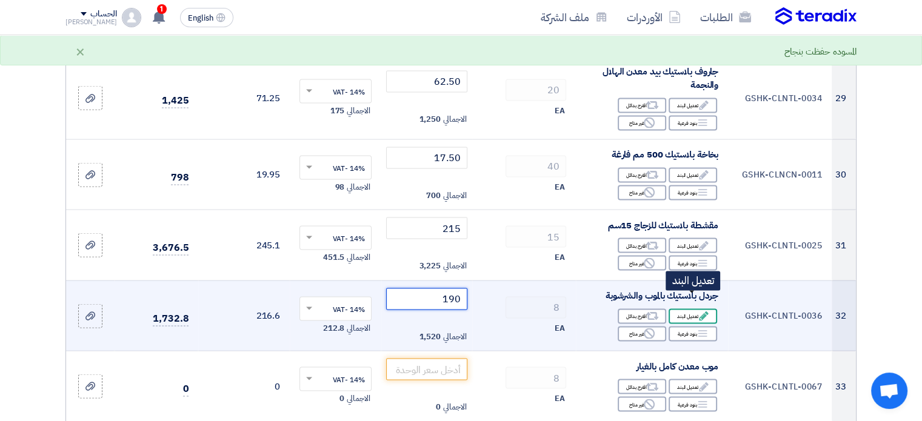
type input "190"
click at [685, 309] on div "Edit تعديل البند" at bounding box center [692, 316] width 48 height 15
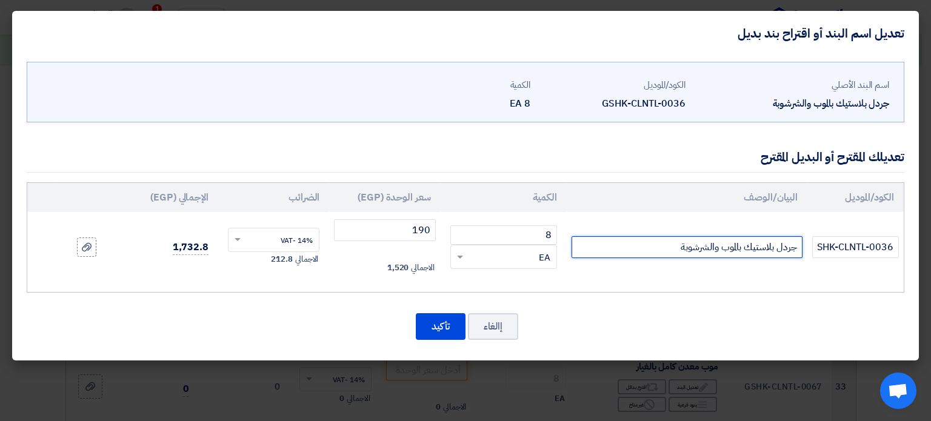
click at [656, 242] on input "جردل بلاستيك بالموب والشرشوبة" at bounding box center [686, 247] width 231 height 22
type input "جردل بلاستيك بالموب والشرشوبة بدون يد"
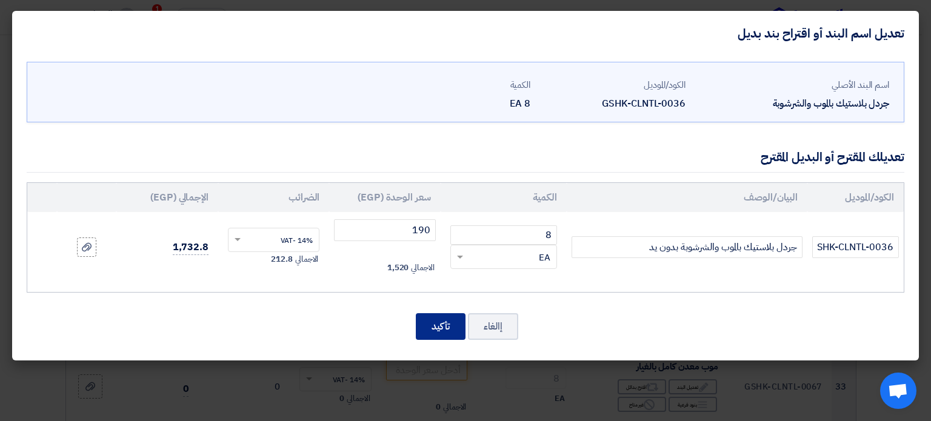
click at [440, 328] on button "تأكيد" at bounding box center [441, 326] width 50 height 27
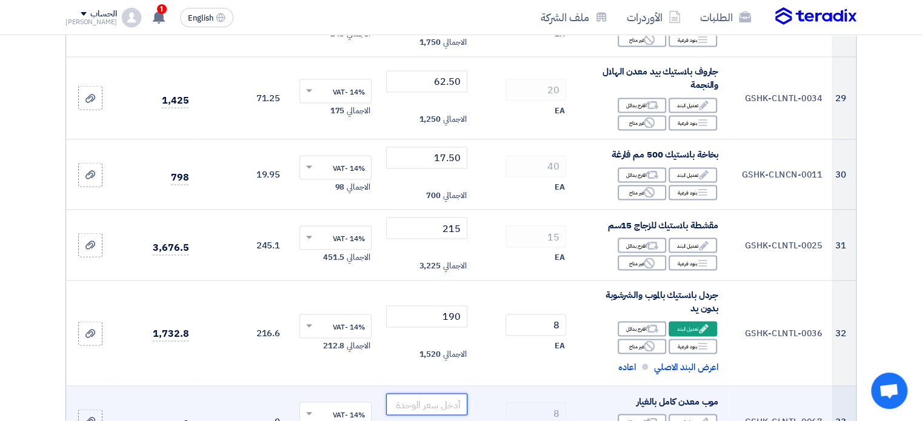
click at [445, 394] on input "number" at bounding box center [427, 405] width 82 height 22
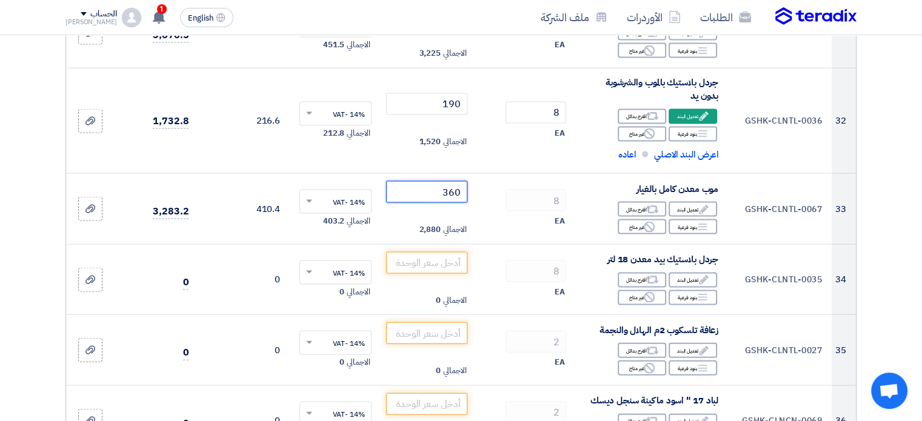
scroll to position [2548, 0]
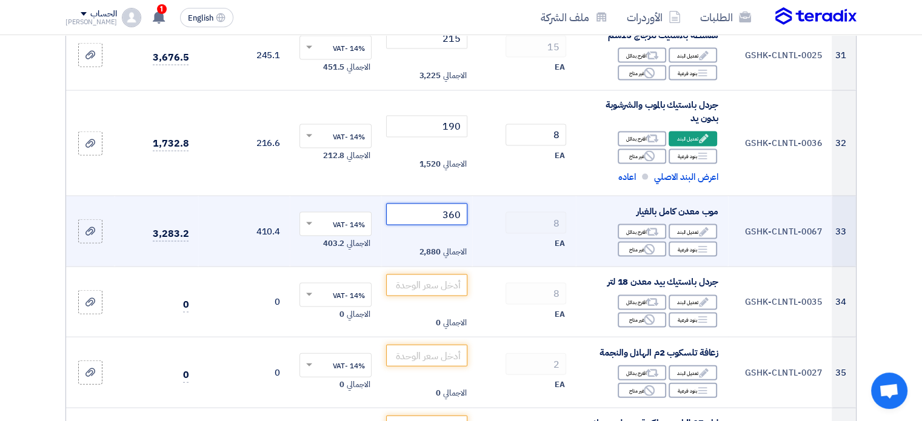
click at [417, 204] on input "360" at bounding box center [427, 215] width 82 height 22
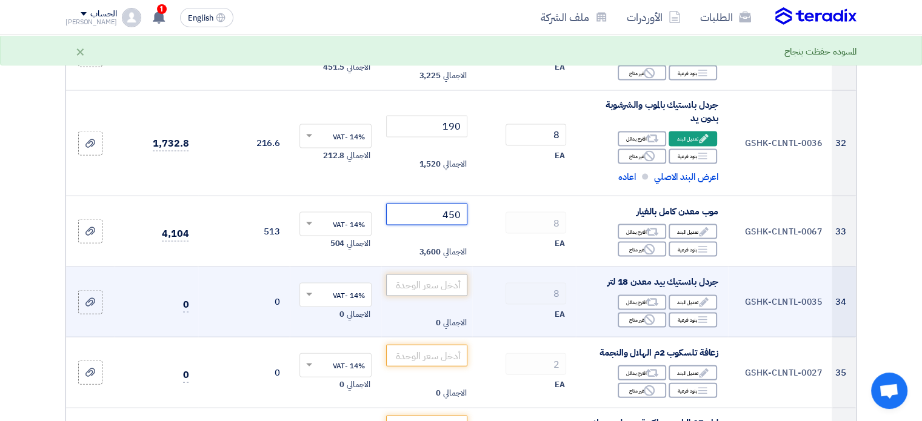
type input "450"
click at [422, 274] on input "number" at bounding box center [427, 285] width 82 height 22
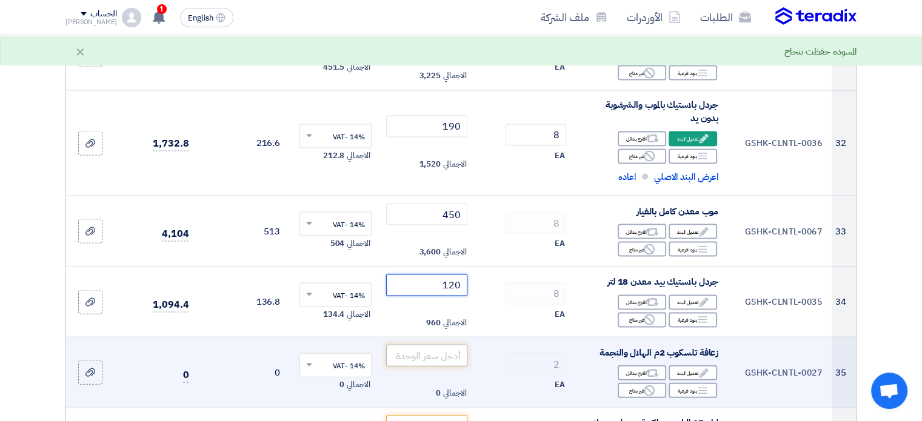
type input "120"
click at [424, 345] on input "number" at bounding box center [427, 356] width 82 height 22
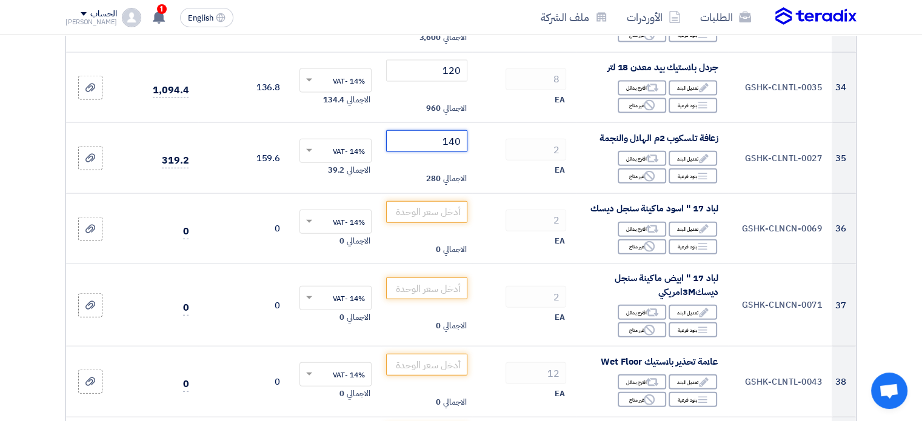
scroll to position [2791, 0]
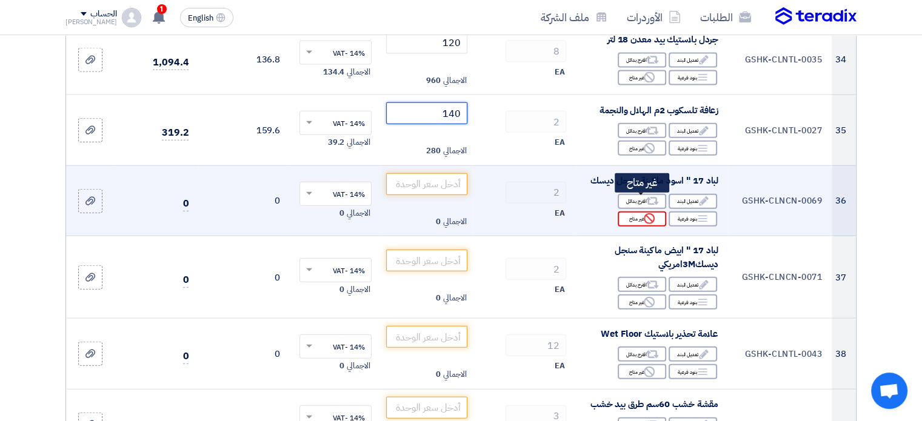
type input "140"
click at [642, 211] on div "Reject غير متاح" at bounding box center [641, 218] width 48 height 15
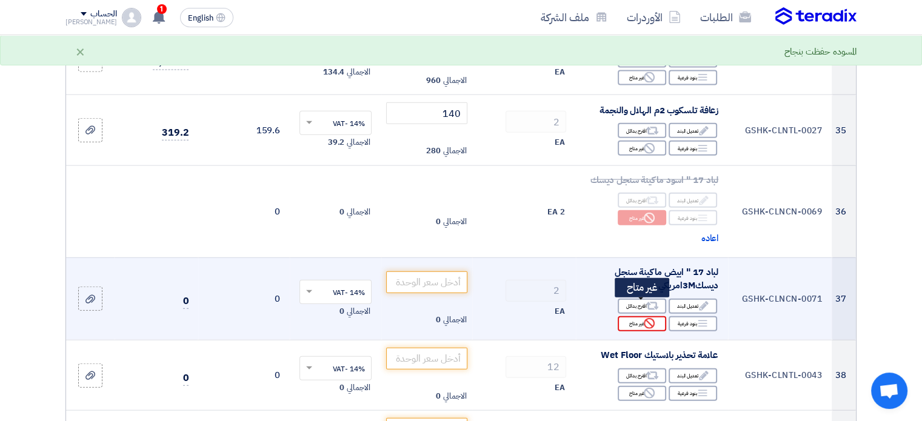
click at [648, 318] on icon "Reject" at bounding box center [648, 323] width 11 height 11
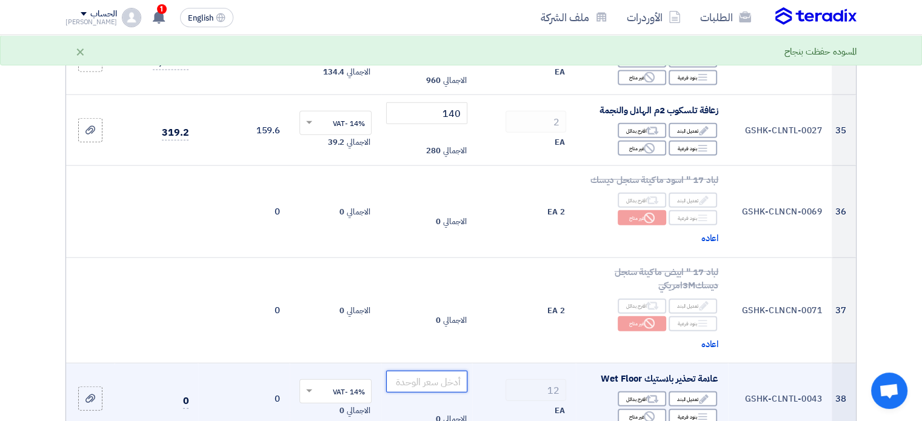
click at [434, 371] on input "number" at bounding box center [427, 382] width 82 height 22
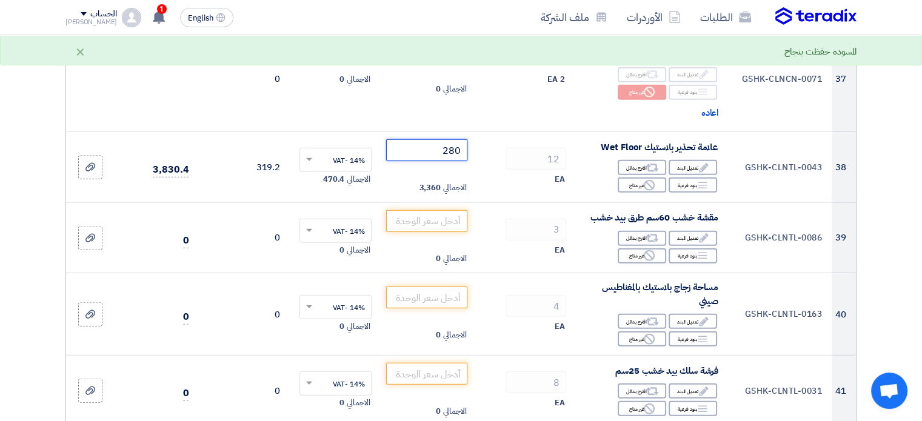
scroll to position [3033, 0]
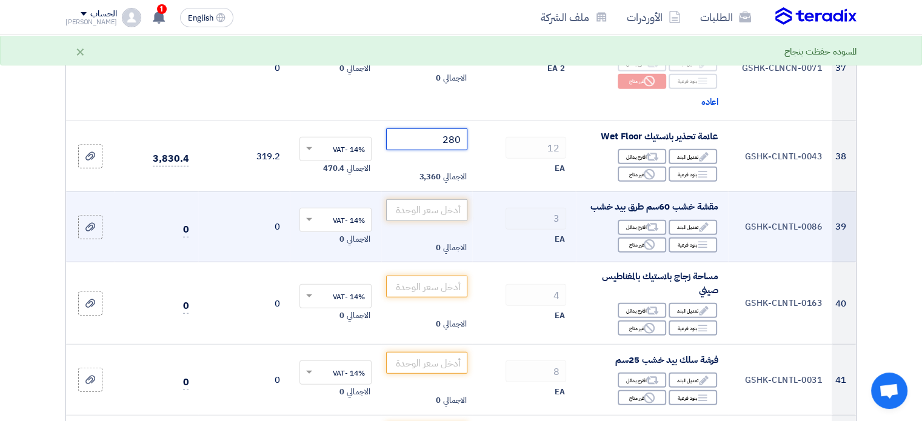
type input "280"
click at [440, 199] on input "number" at bounding box center [427, 210] width 82 height 22
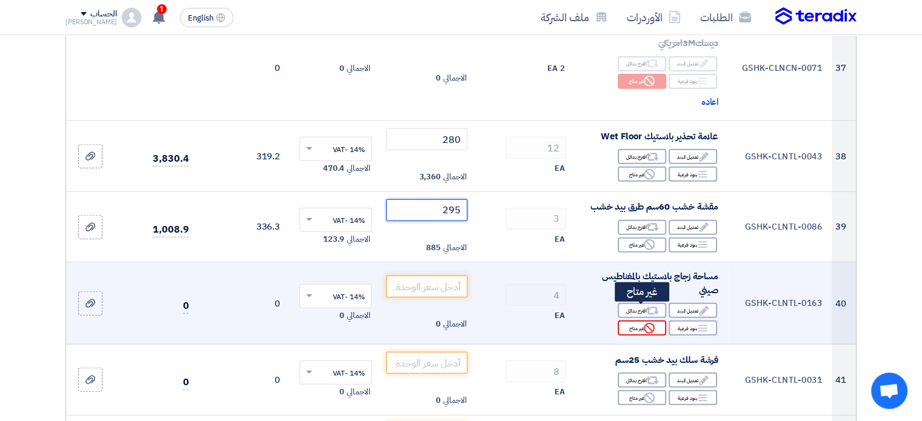
type input "295"
click at [648, 323] on use at bounding box center [648, 328] width 11 height 11
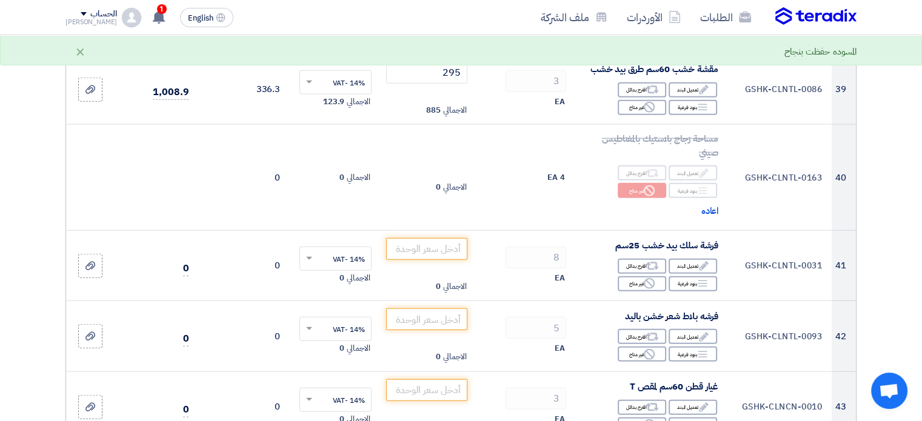
scroll to position [3195, 0]
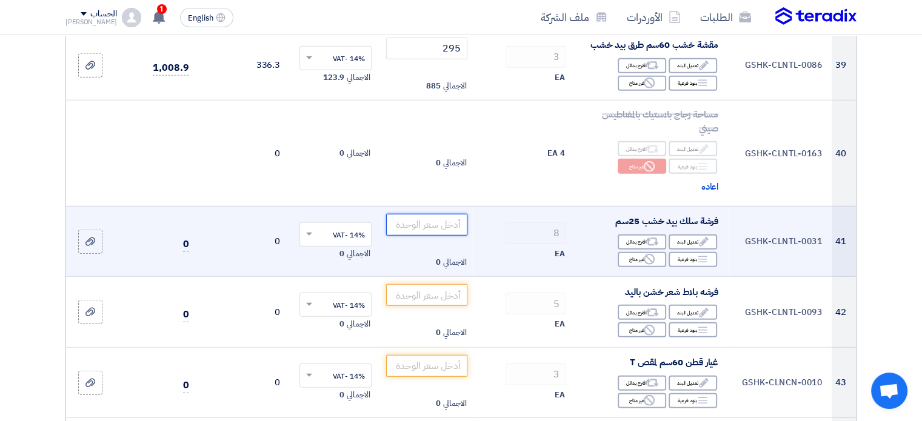
click at [421, 214] on input "number" at bounding box center [427, 225] width 82 height 22
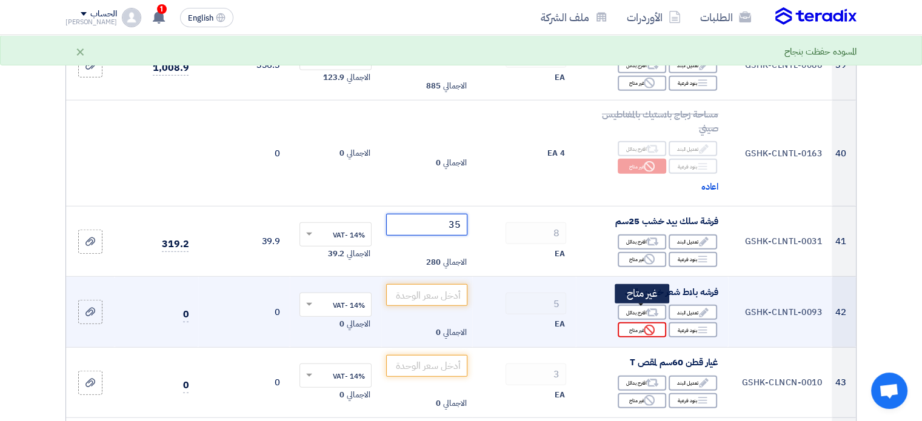
type input "35"
click at [626, 322] on div "Reject غير متاح" at bounding box center [641, 329] width 48 height 15
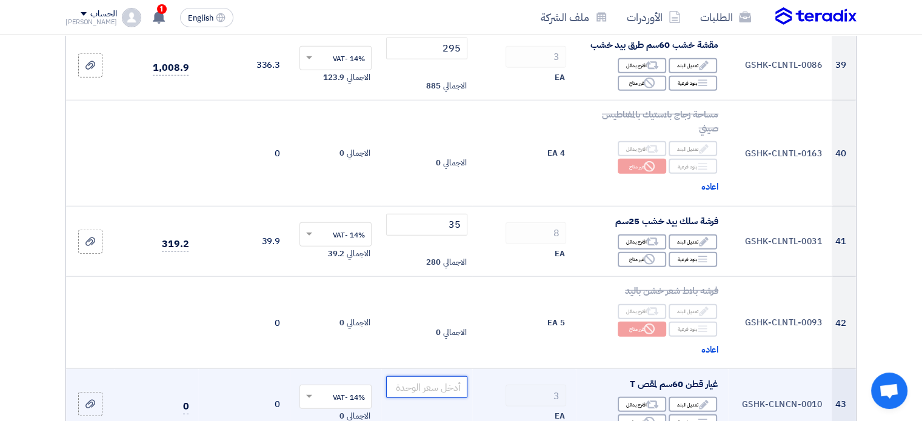
click at [424, 376] on input "number" at bounding box center [427, 387] width 82 height 22
type input "176.5"
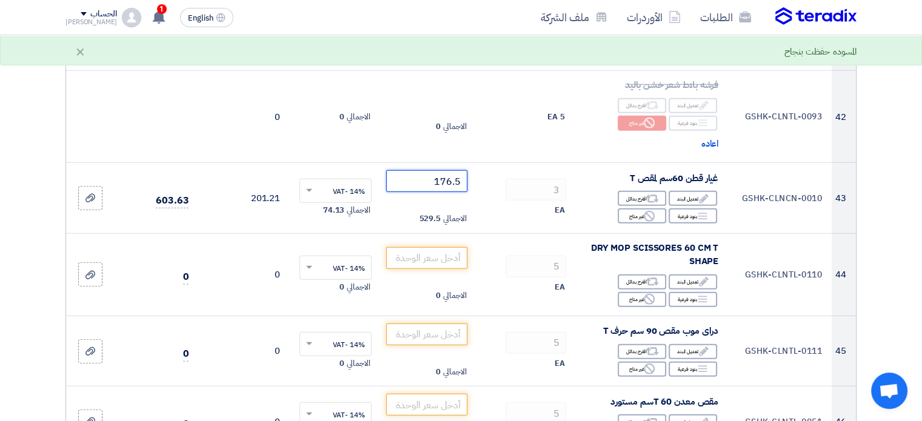
scroll to position [3418, 0]
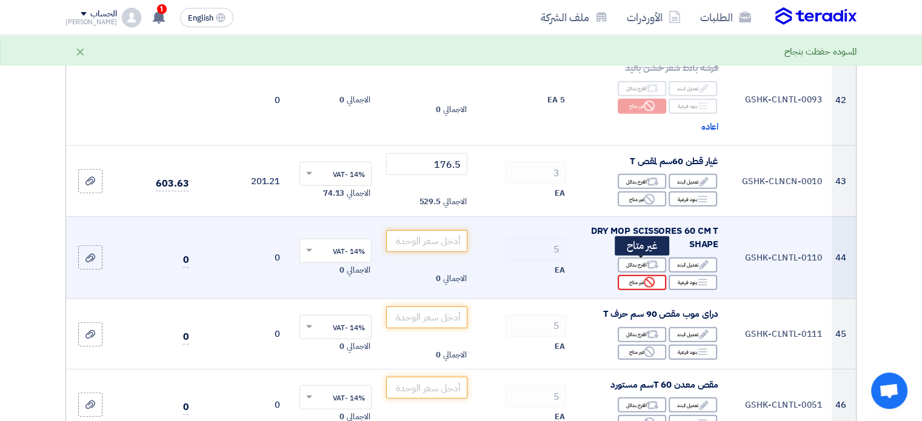
click at [652, 275] on div "Reject غير متاح" at bounding box center [641, 282] width 48 height 15
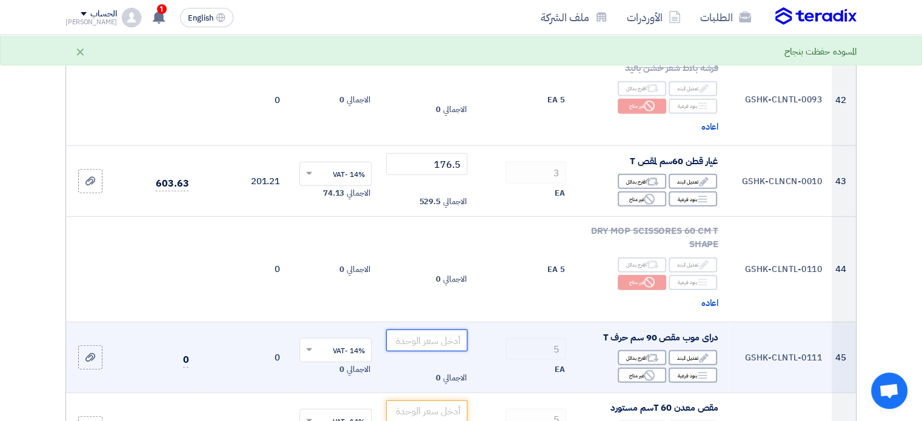
click at [451, 330] on input "number" at bounding box center [427, 341] width 82 height 22
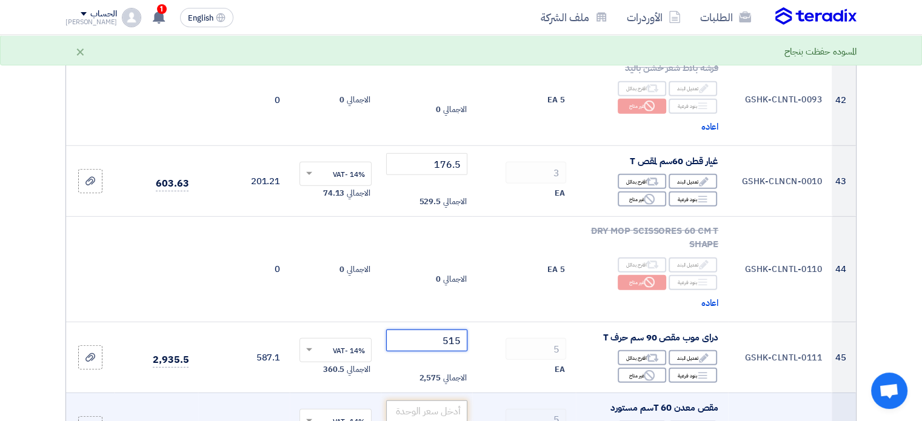
type input "515"
click at [454, 401] on input "number" at bounding box center [427, 412] width 82 height 22
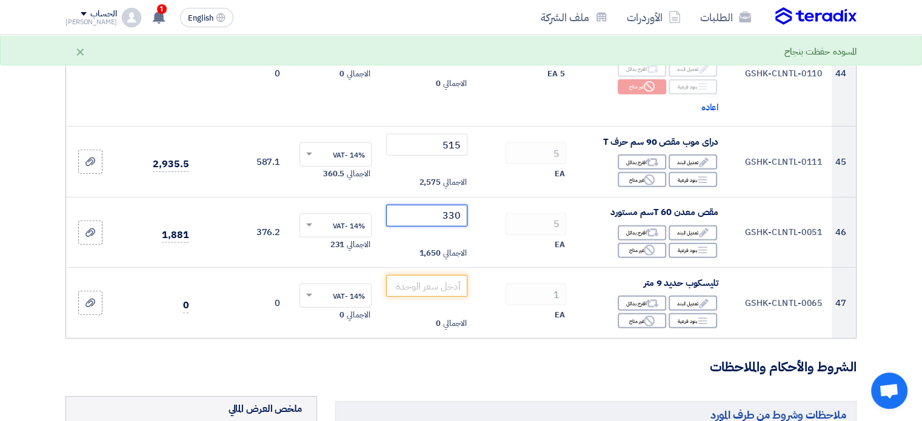
scroll to position [3637, 0]
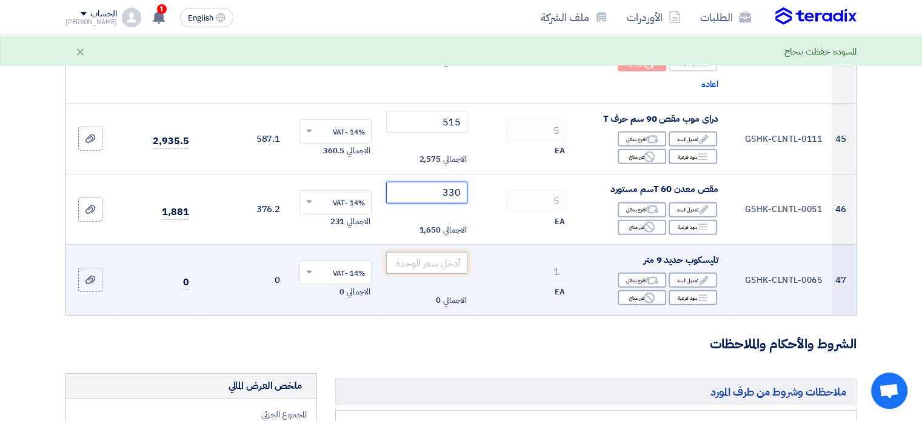
type input "330"
click at [421, 252] on input "number" at bounding box center [427, 263] width 82 height 22
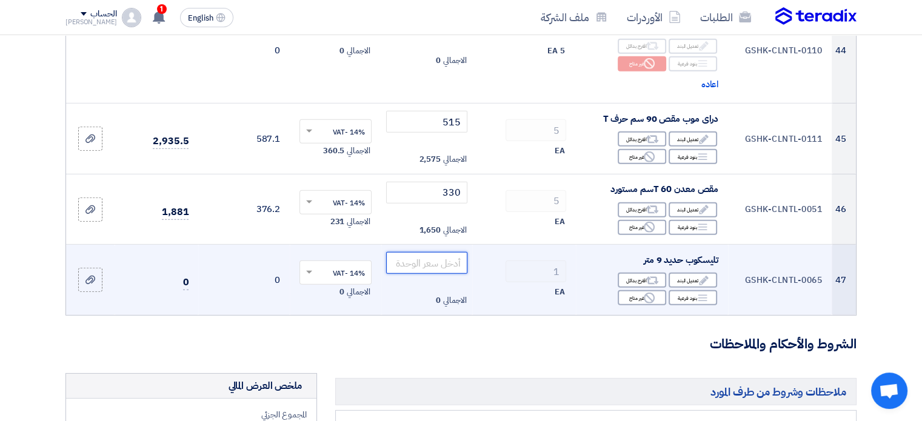
click at [438, 252] on input "number" at bounding box center [427, 263] width 82 height 22
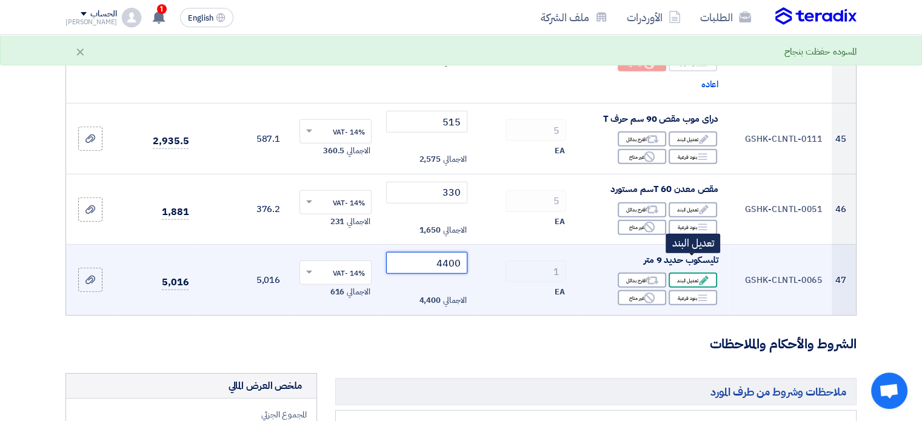
type input "4400"
click at [694, 273] on div "Edit تعديل البند" at bounding box center [692, 280] width 48 height 15
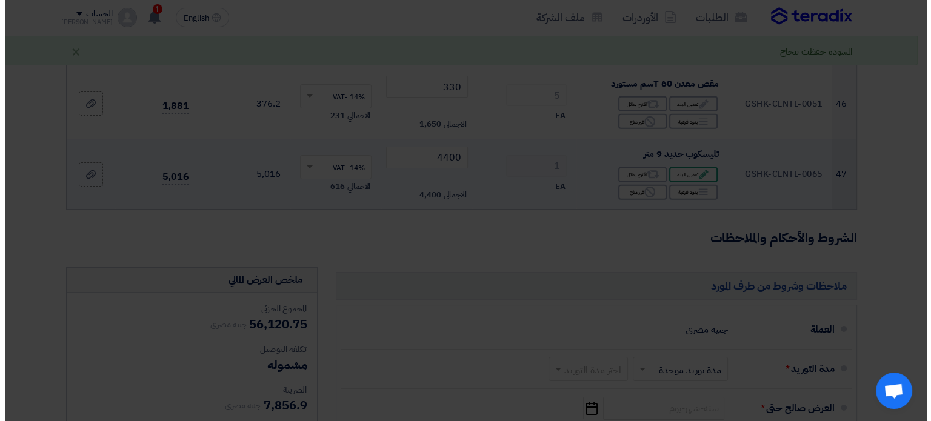
scroll to position [3531, 0]
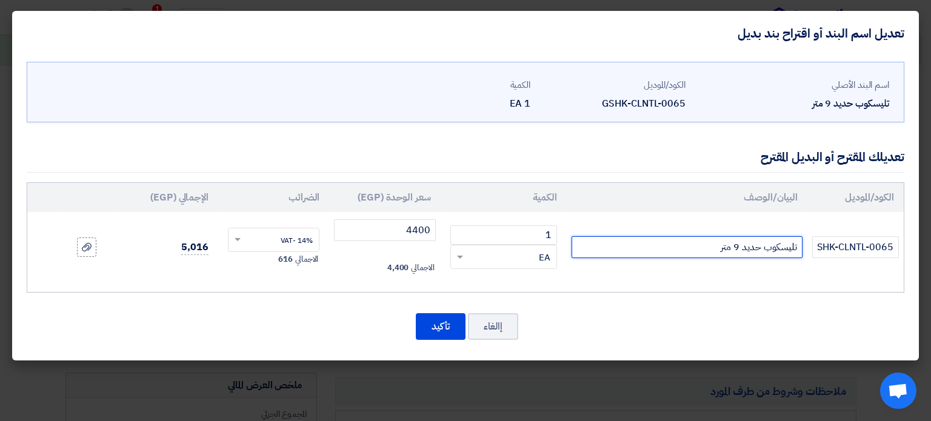
click at [662, 245] on input "تليسكوب حديد 9 متر" at bounding box center [686, 247] width 231 height 22
type input "تليسكوب حديد 9 متر ايطالى"
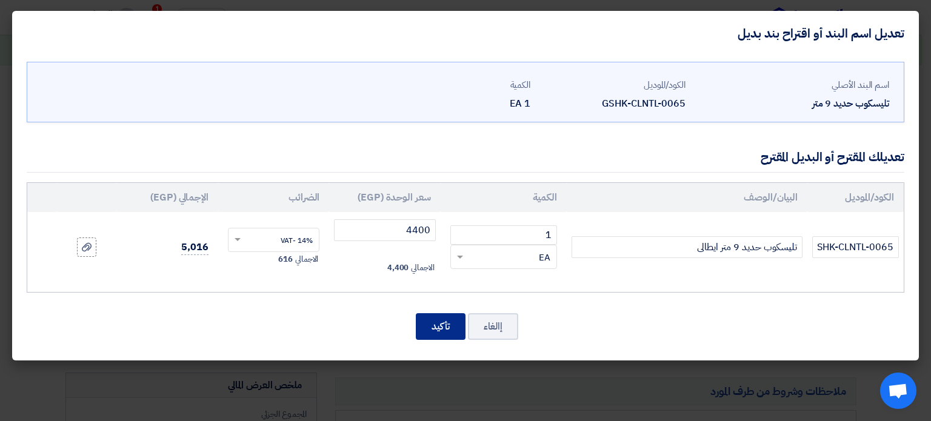
click at [425, 325] on button "تأكيد" at bounding box center [441, 326] width 50 height 27
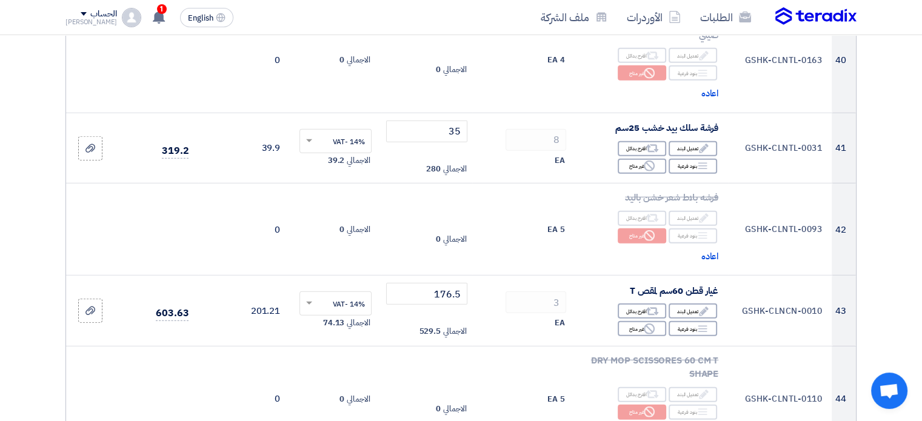
scroll to position [3323, 0]
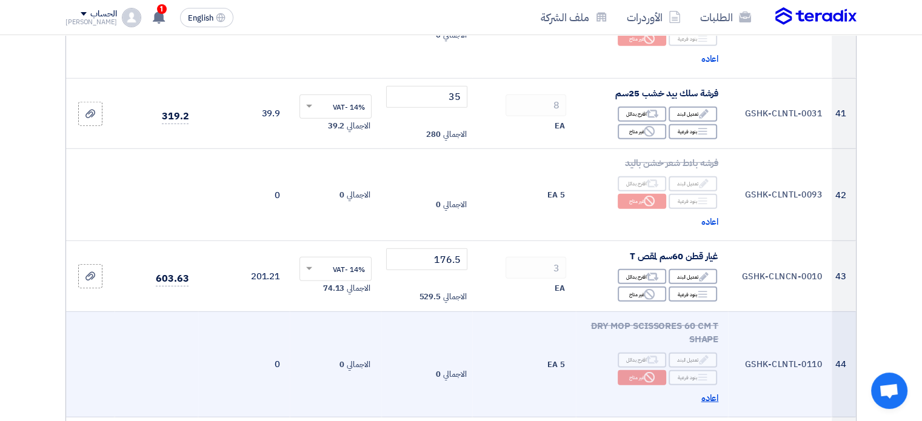
click at [712, 391] on span "اعاده" at bounding box center [710, 398] width 18 height 14
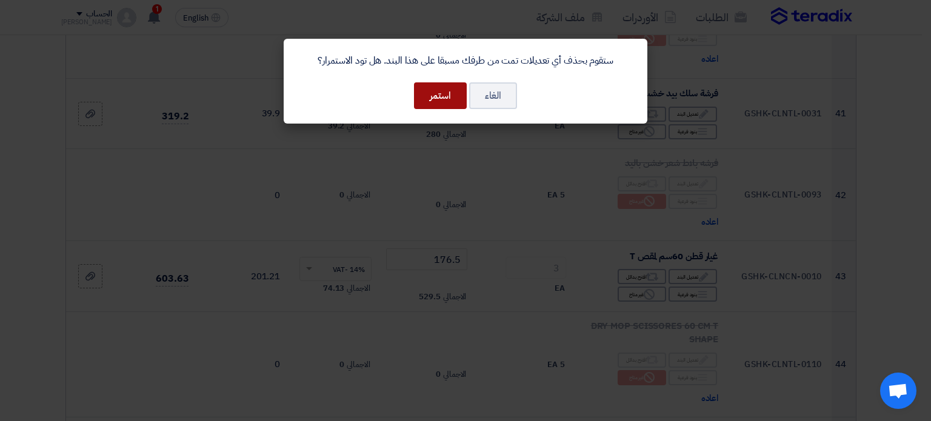
click at [449, 99] on button "استمر" at bounding box center [440, 95] width 53 height 27
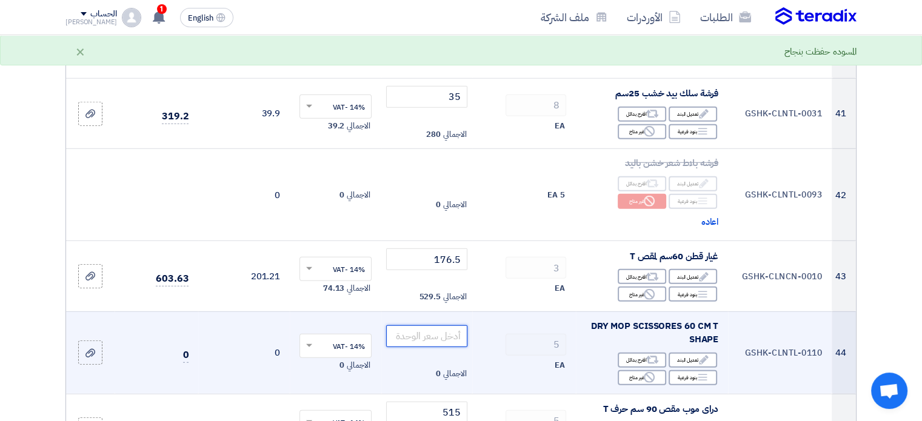
click at [441, 325] on input "number" at bounding box center [427, 336] width 82 height 22
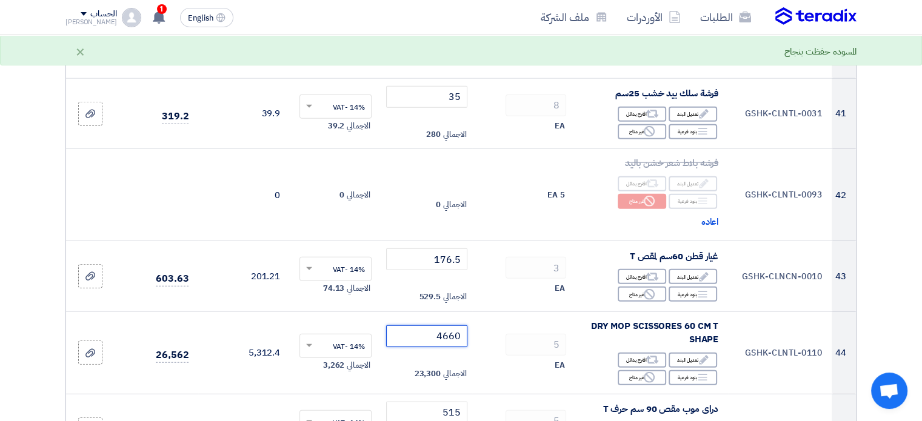
type input "4660"
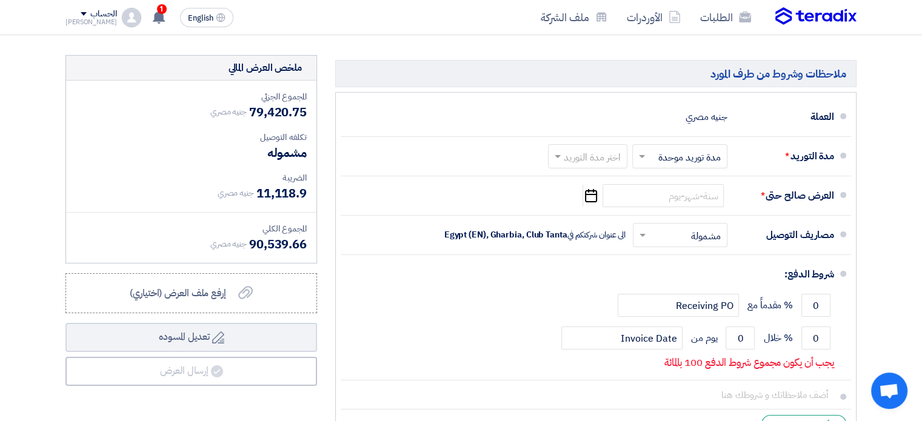
scroll to position [3970, 0]
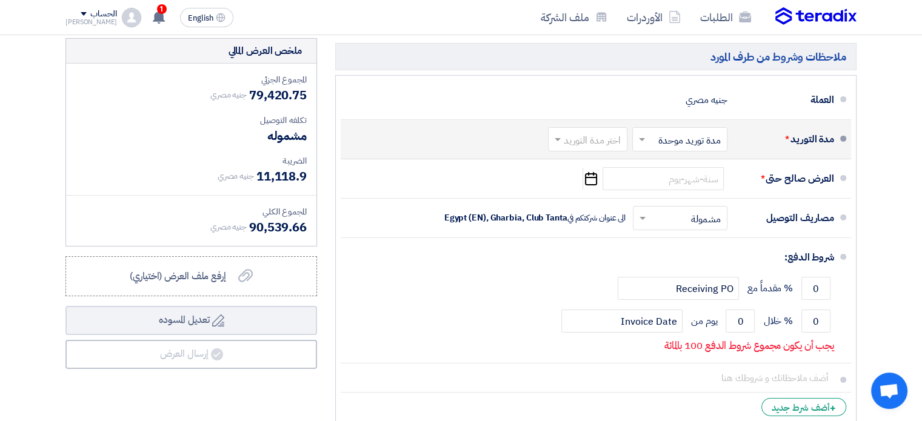
click at [619, 132] on input "text" at bounding box center [584, 141] width 73 height 18
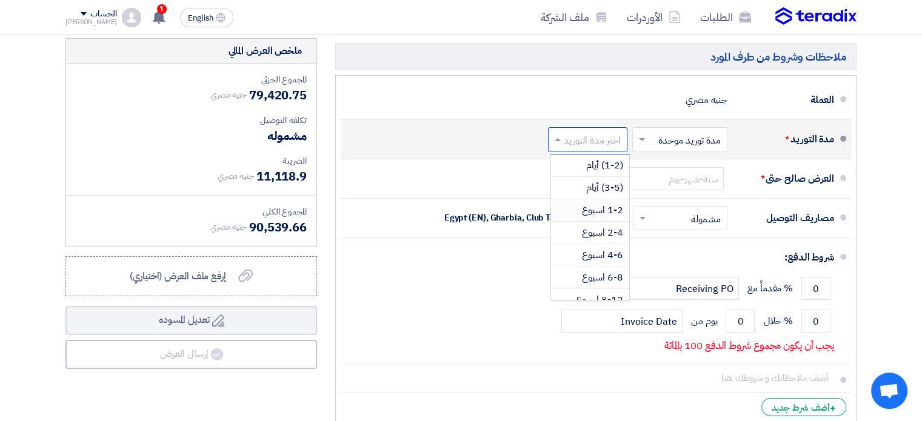
click at [611, 203] on span "1-2 اسبوع" at bounding box center [602, 210] width 41 height 15
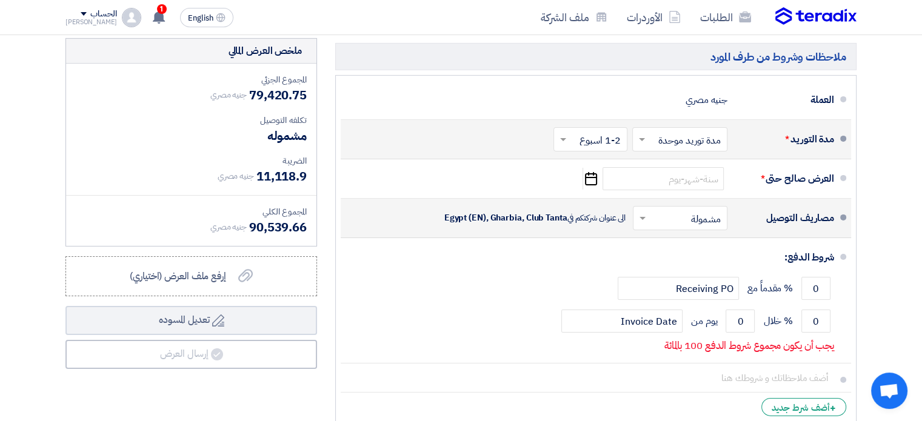
click at [654, 211] on input "text" at bounding box center [677, 220] width 88 height 18
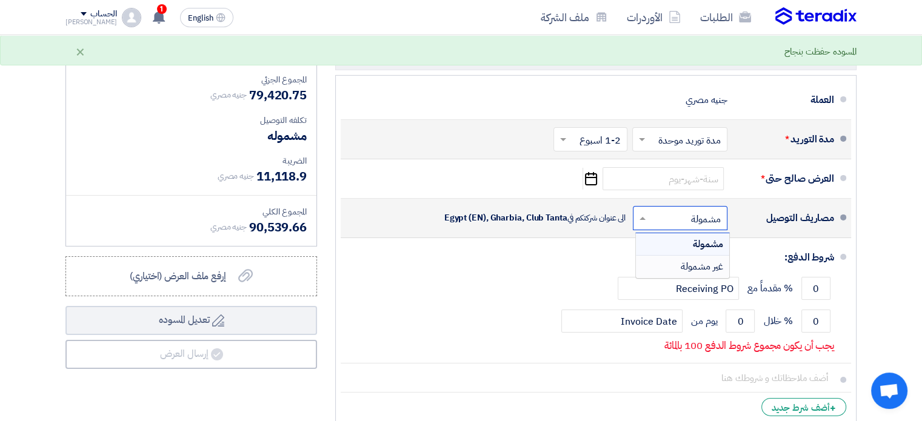
click at [674, 256] on div "غير مشمولة" at bounding box center [682, 267] width 93 height 22
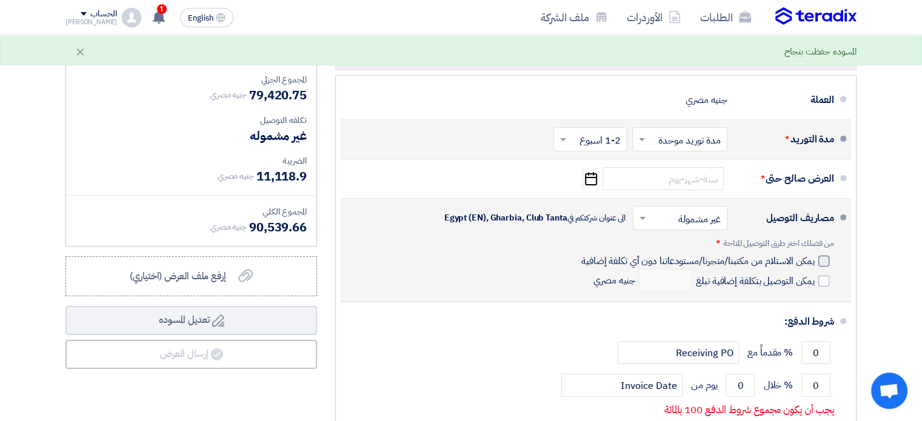
click at [818, 256] on div at bounding box center [823, 261] width 11 height 11
click at [814, 254] on input "يمكن الاستلام من مكتبنا/متجرنا/مستودعاتنا دون أي تكلفة إضافية" at bounding box center [697, 265] width 236 height 23
checkbox input "true"
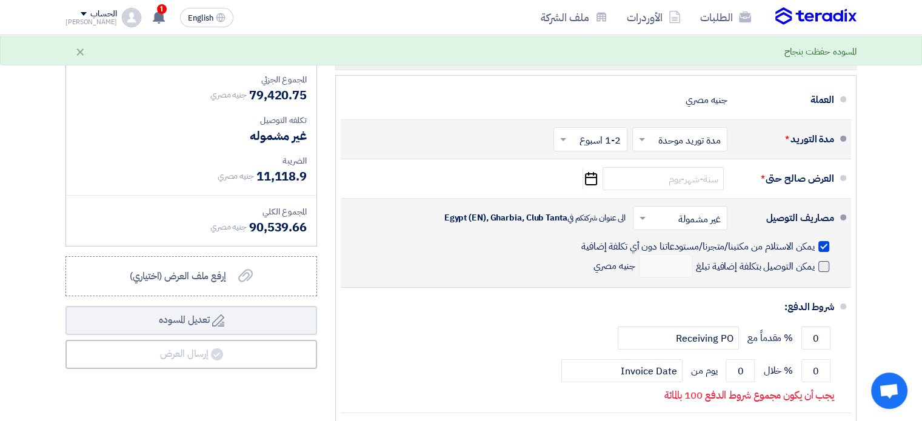
click at [820, 261] on span at bounding box center [823, 266] width 11 height 11
click at [814, 260] on input "يمكن التوصيل بتكلفة إضافية تبلغ" at bounding box center [753, 271] width 121 height 23
checkbox input "true"
click at [671, 254] on input "number" at bounding box center [665, 265] width 53 height 23
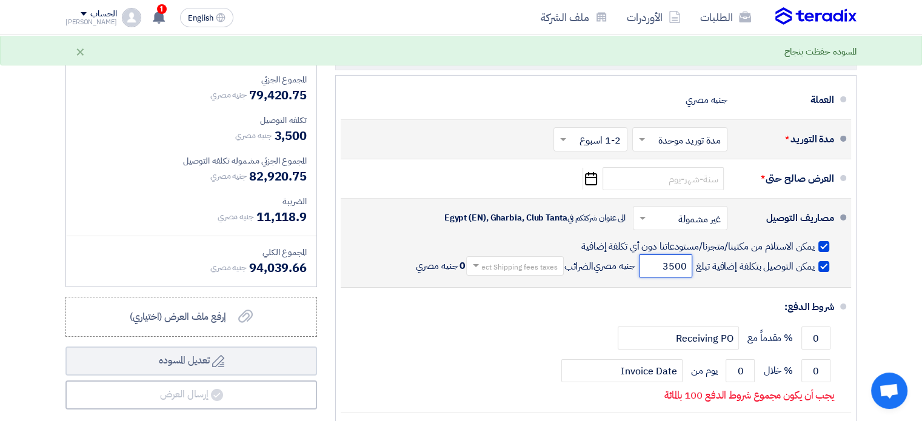
type input "3500"
click at [552, 259] on input "text" at bounding box center [512, 268] width 91 height 18
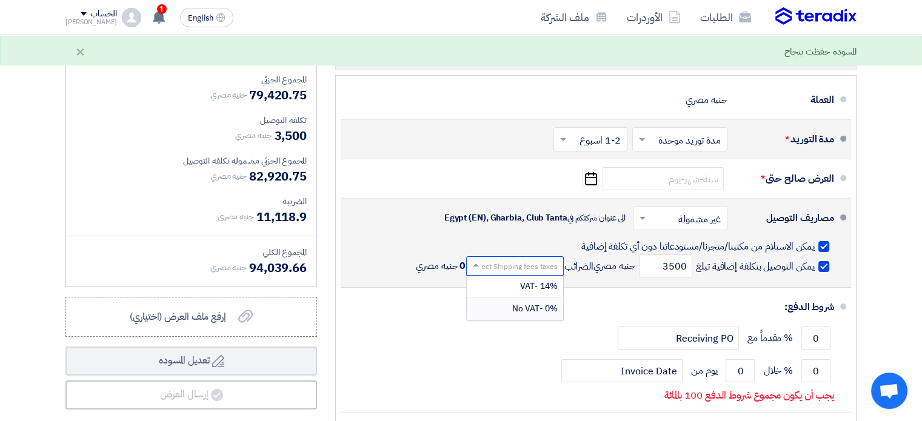
click at [540, 302] on span "0% -No VAT" at bounding box center [533, 308] width 45 height 13
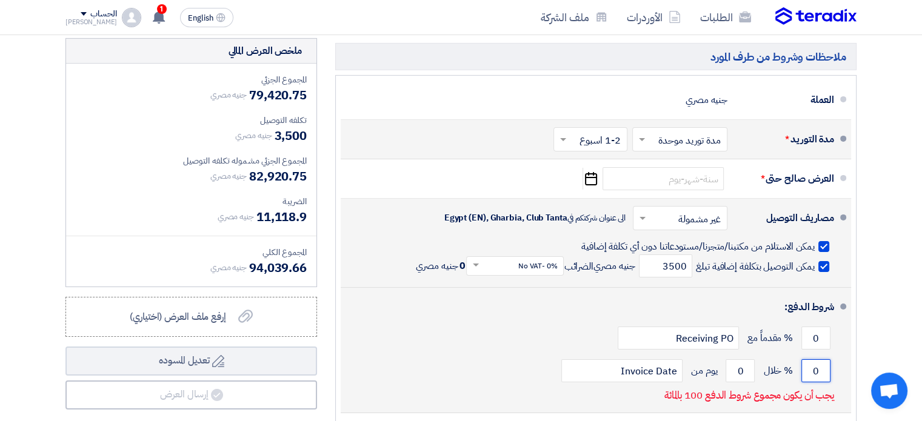
click at [808, 359] on input "0" at bounding box center [815, 370] width 29 height 23
type input "100"
click at [735, 359] on input "0" at bounding box center [739, 370] width 29 height 23
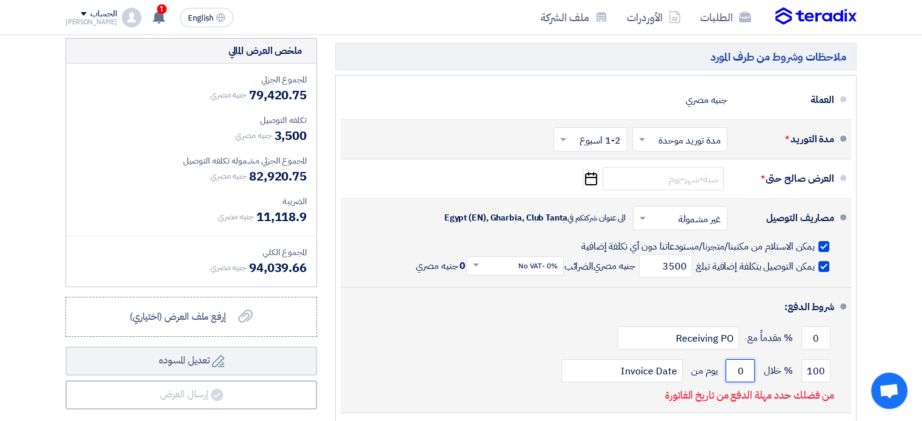
click at [735, 359] on input "0" at bounding box center [739, 370] width 29 height 23
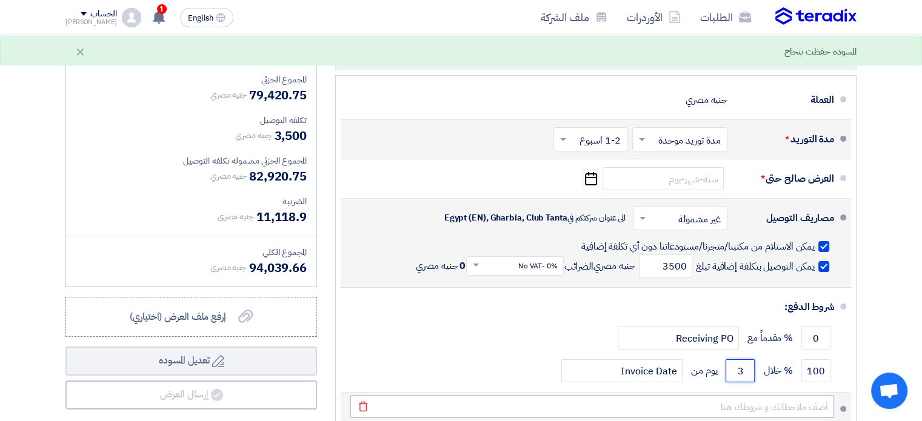
type input "3"
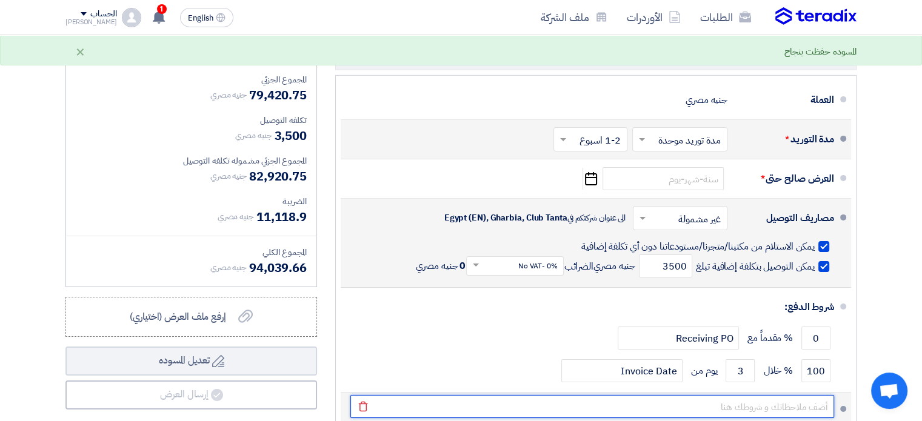
click at [797, 395] on input "text" at bounding box center [592, 406] width 484 height 23
type input "التوصيل متاح فى نطاق محافظات ال[GEOGRAPHIC_DATA] الكبرى ."
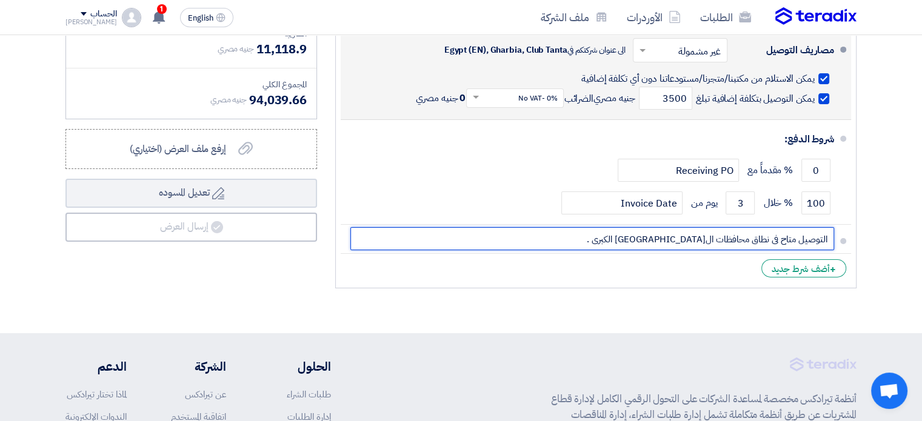
scroll to position [4144, 0]
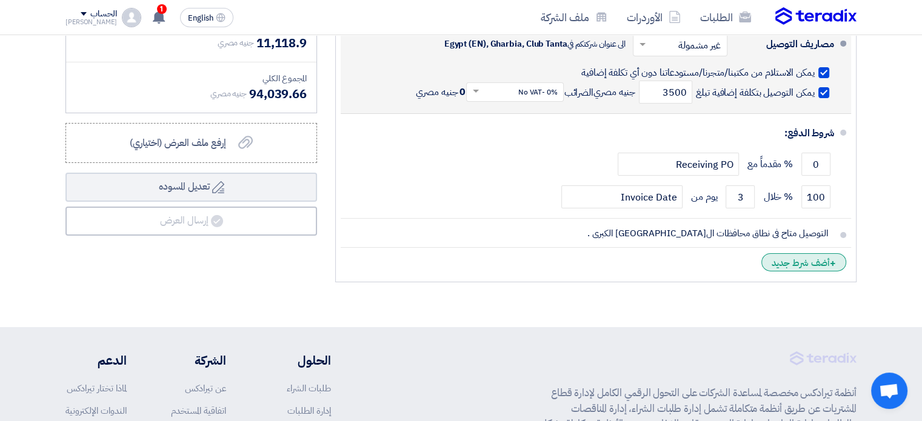
click at [817, 253] on div "+ أضف شرط جديد" at bounding box center [803, 262] width 85 height 18
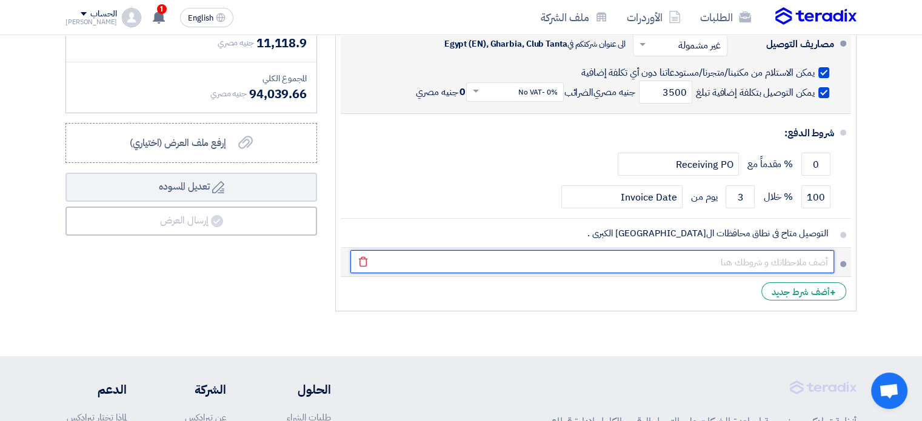
click at [792, 251] on input "text" at bounding box center [592, 261] width 484 height 23
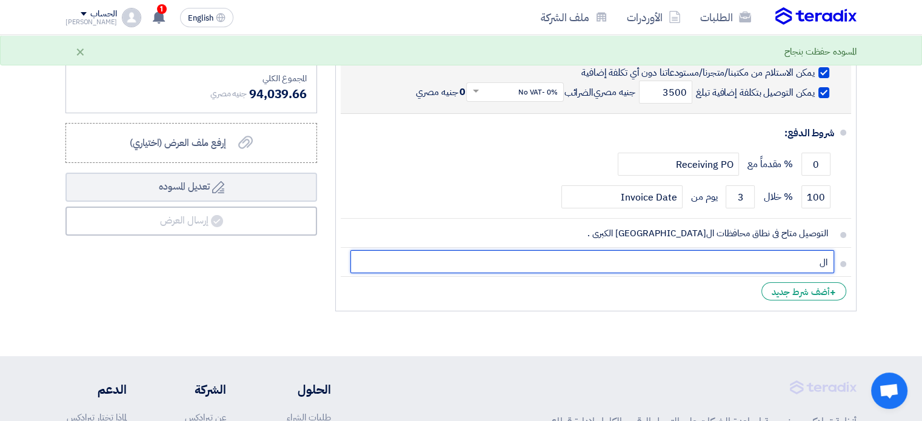
type input "ا"
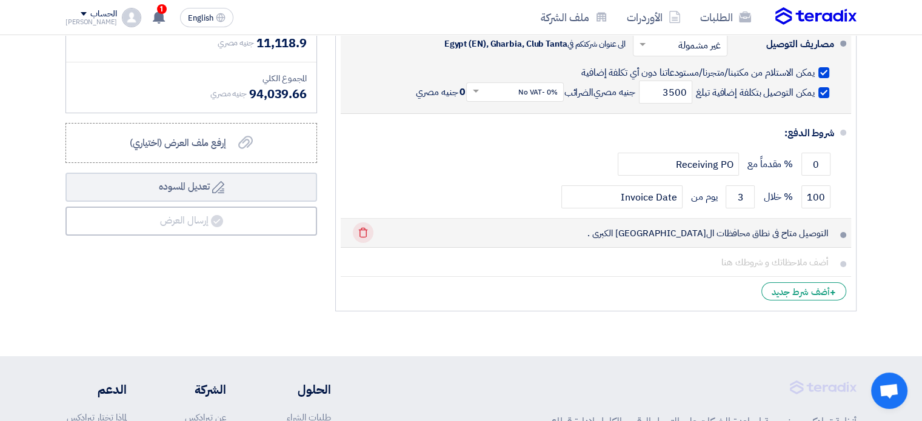
click at [358, 222] on icon "Delete" at bounding box center [363, 232] width 21 height 21
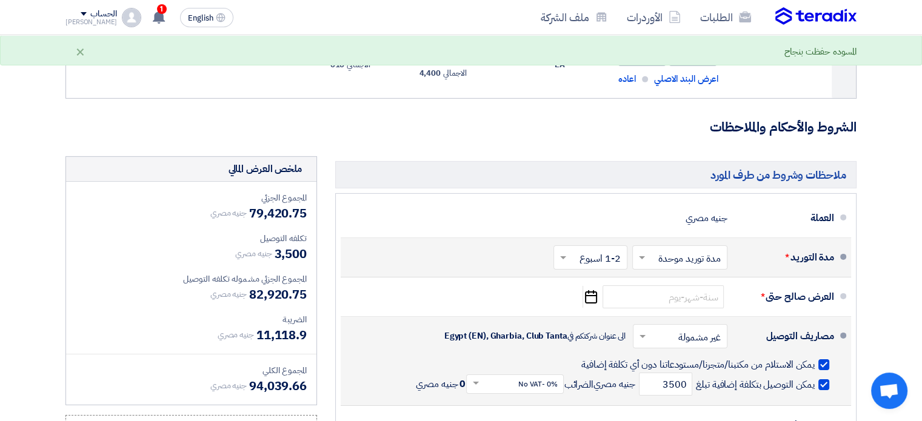
scroll to position [3858, 0]
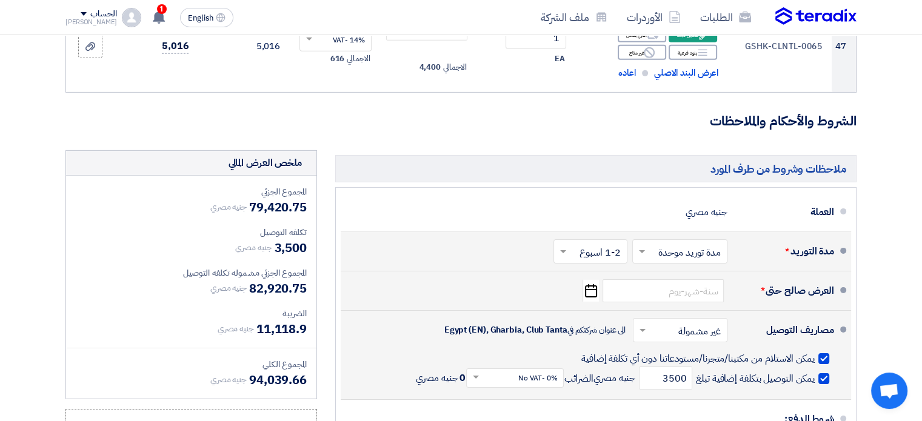
click at [594, 280] on icon "Pick a date" at bounding box center [590, 291] width 16 height 22
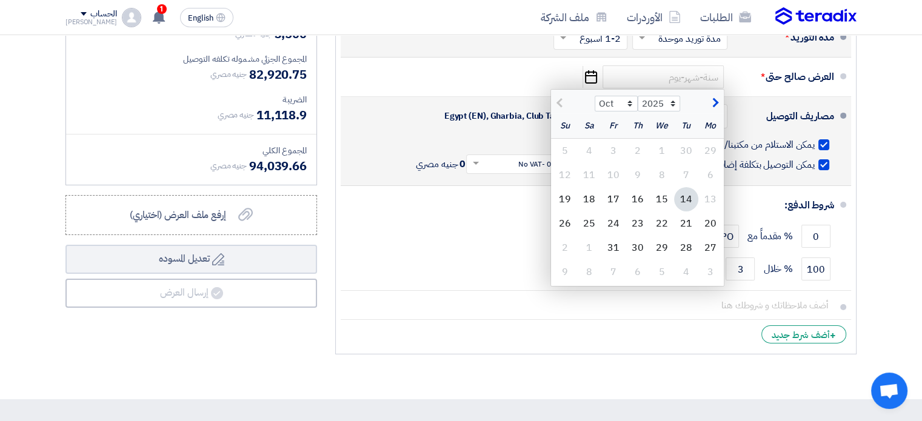
scroll to position [4066, 0]
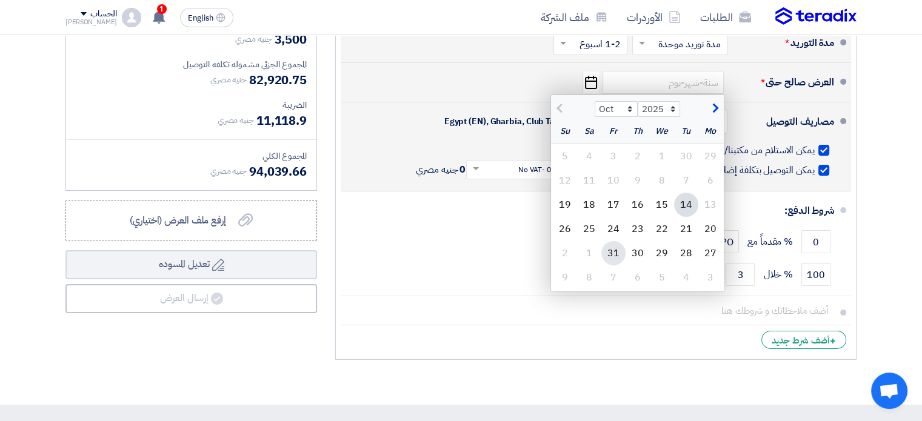
click at [615, 241] on div "31" at bounding box center [613, 253] width 24 height 24
type input "[DATE]"
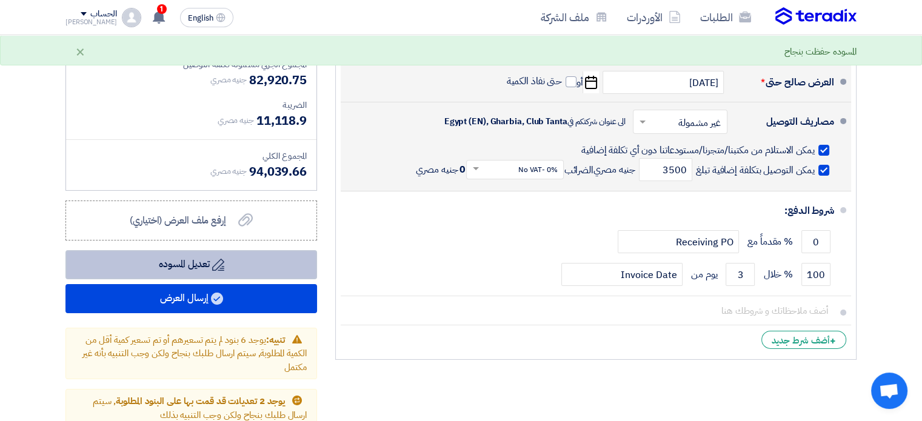
click at [248, 253] on button "Draft تعديل المسوده" at bounding box center [190, 264] width 251 height 29
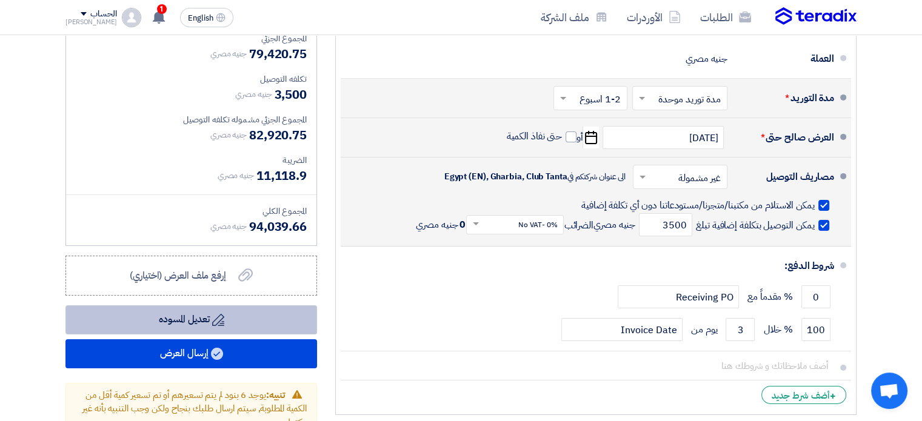
scroll to position [4104, 0]
